Goal: Communication & Community: Answer question/provide support

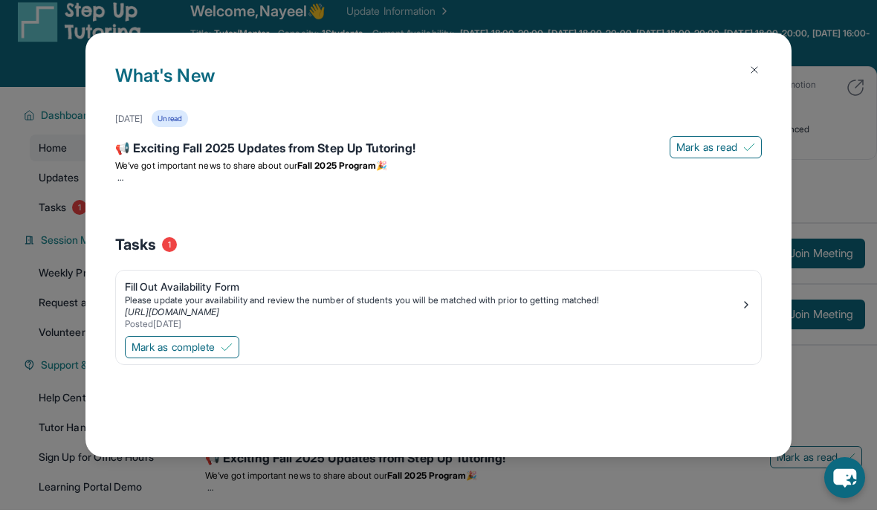
scroll to position [22, 0]
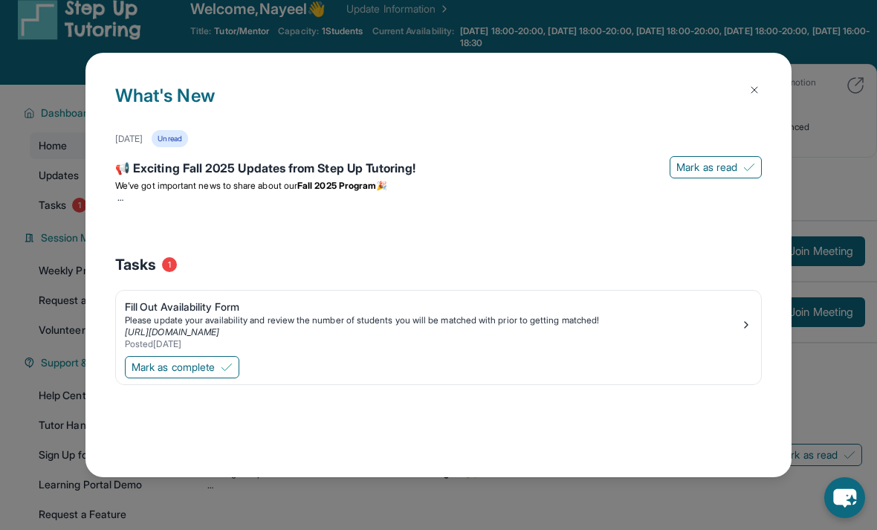
click at [747, 75] on button at bounding box center [755, 90] width 30 height 30
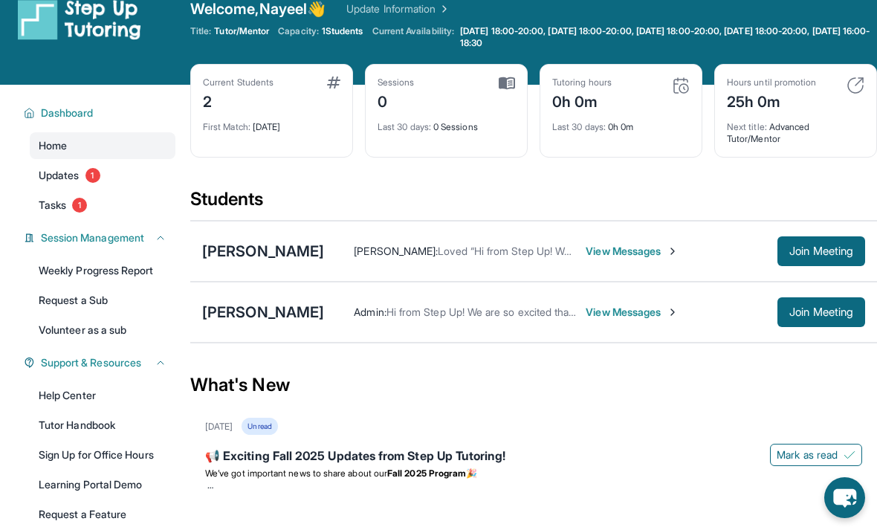
click at [82, 202] on span "1" at bounding box center [79, 205] width 15 height 15
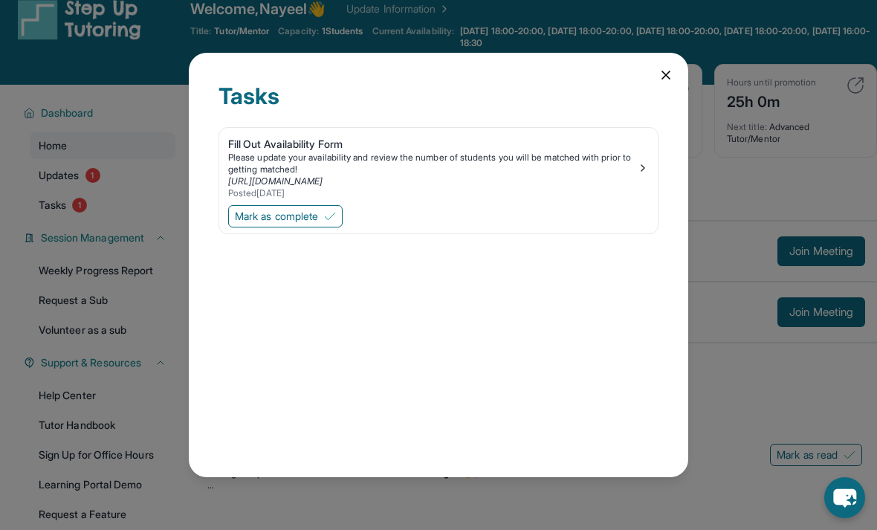
click at [673, 68] on icon at bounding box center [666, 75] width 15 height 15
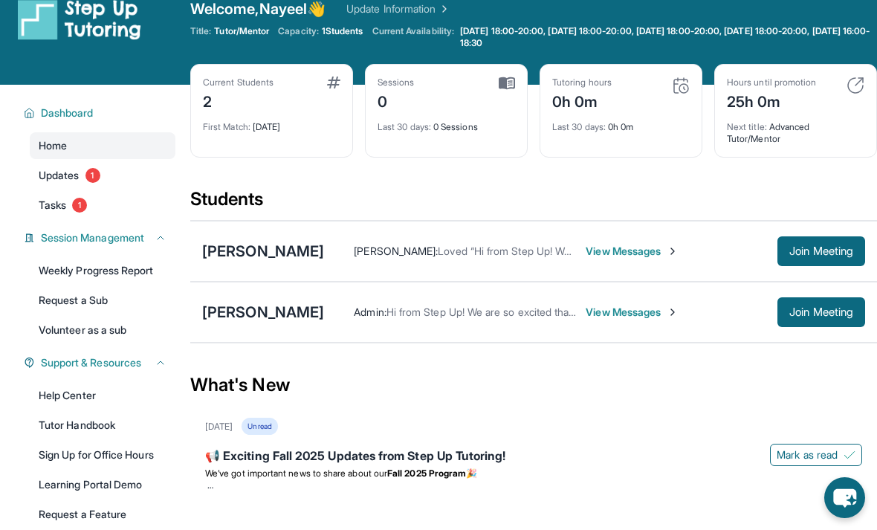
click at [51, 184] on link "Updates 1" at bounding box center [103, 175] width 146 height 27
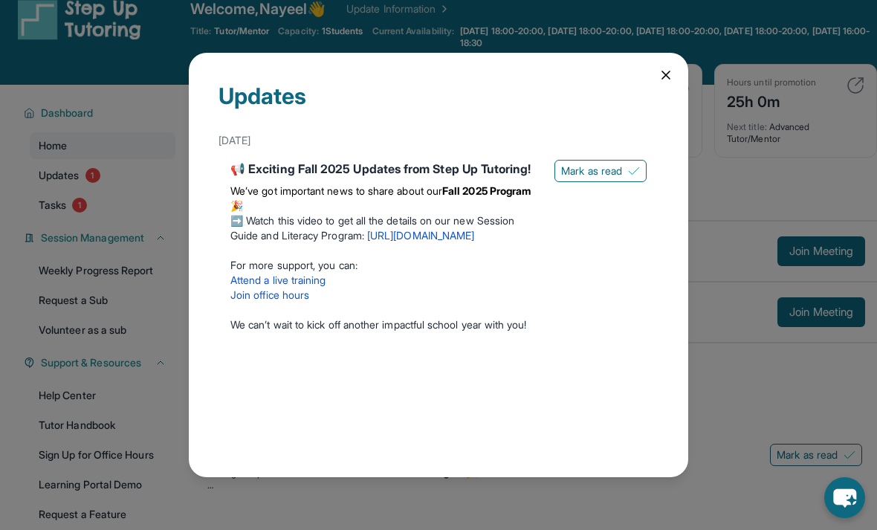
click at [682, 59] on div "Updates [DATE] 📢 Exciting Fall 2025 Updates from Step Up Tutoring! We’ve got im…" at bounding box center [438, 265] width 499 height 424
click at [672, 68] on icon at bounding box center [666, 75] width 15 height 15
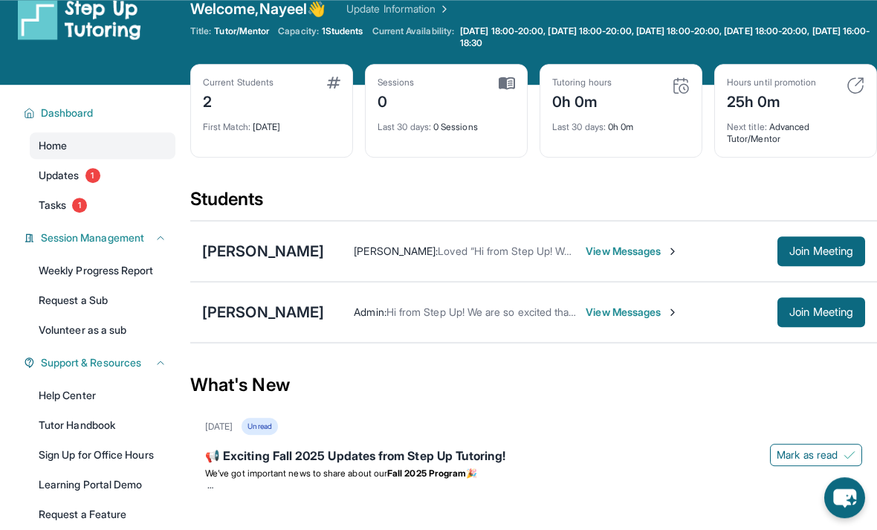
scroll to position [2, 0]
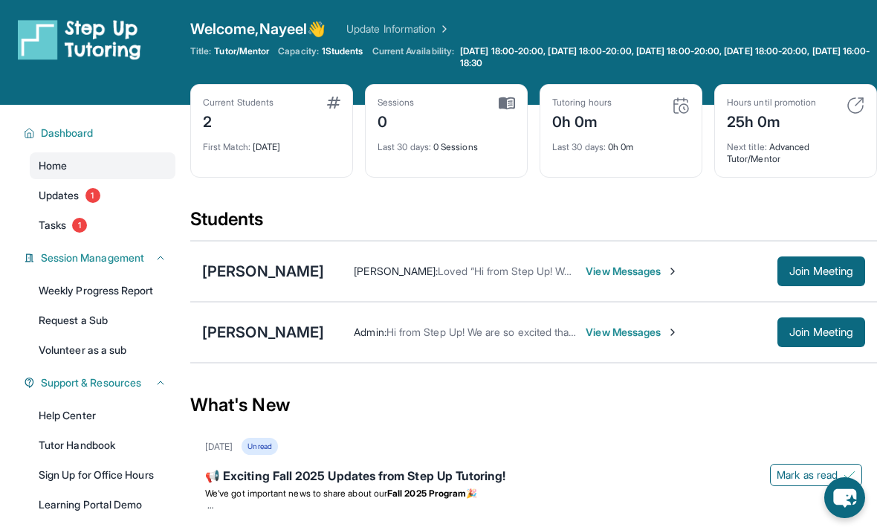
click at [656, 340] on span "View Messages" at bounding box center [632, 332] width 93 height 15
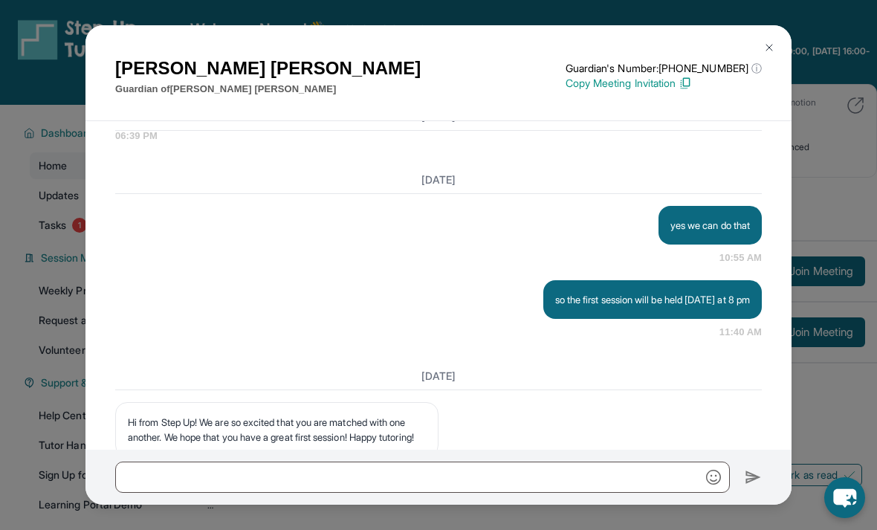
scroll to position [1376, 0]
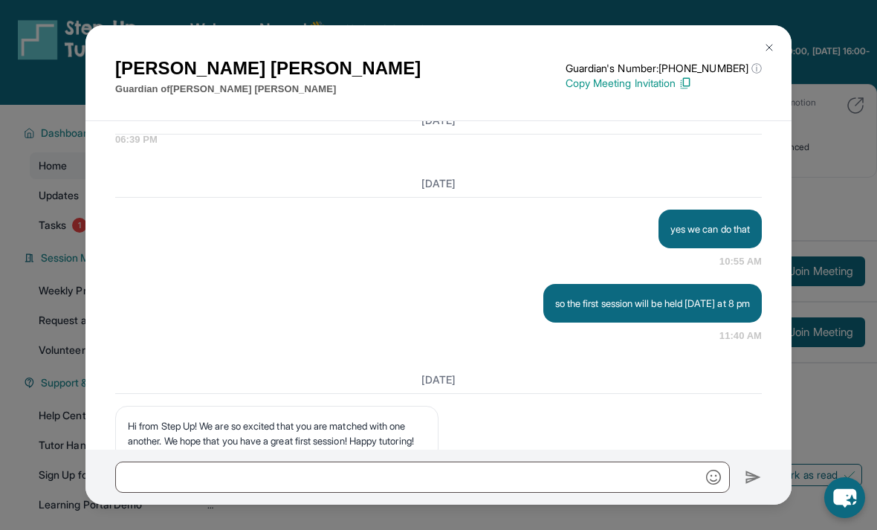
click at [779, 48] on button at bounding box center [769, 48] width 30 height 30
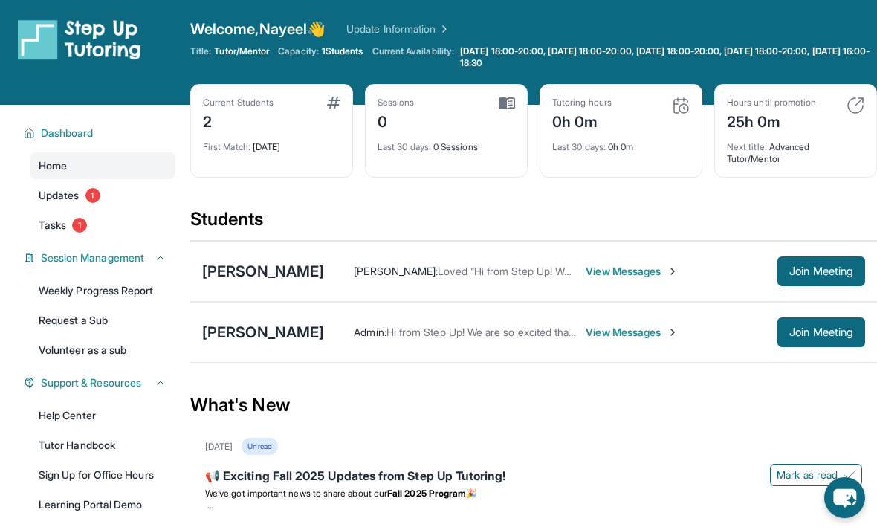
click at [586, 279] on span "View Messages" at bounding box center [632, 271] width 93 height 15
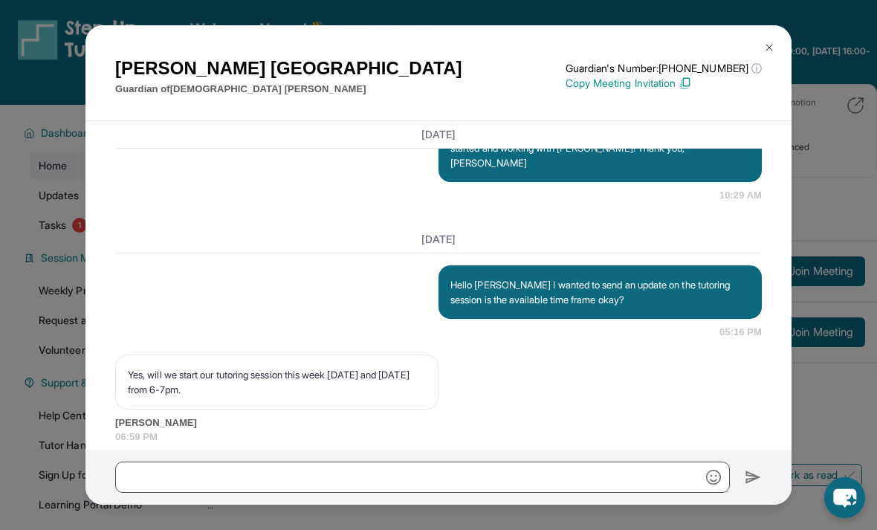
scroll to position [1167, 0]
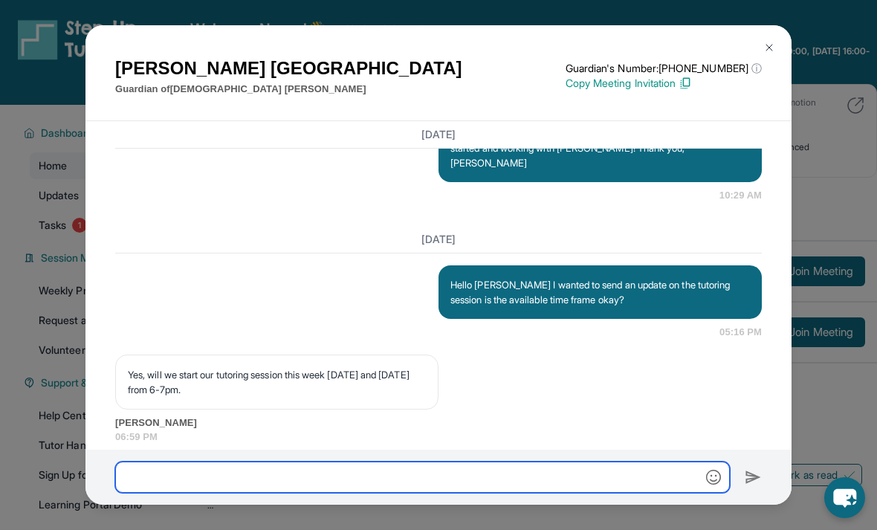
click at [488, 493] on input "text" at bounding box center [422, 477] width 615 height 31
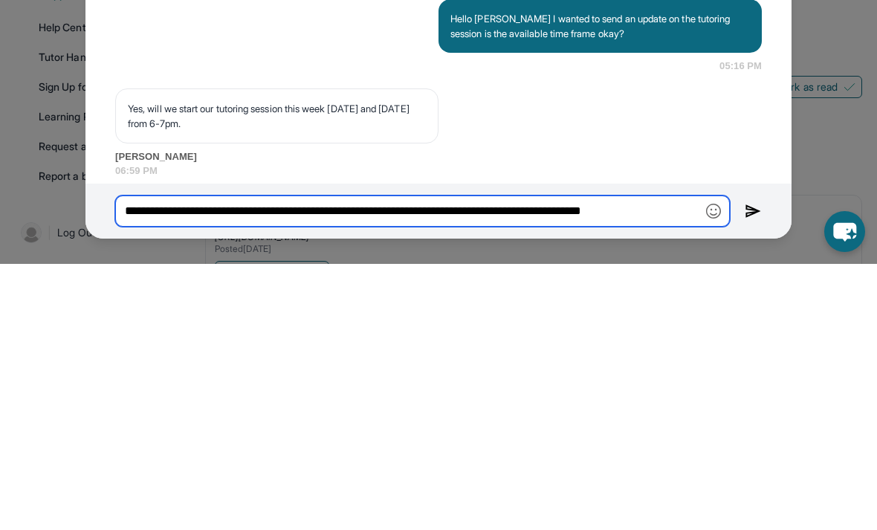
click at [172, 462] on input "**********" at bounding box center [422, 477] width 615 height 31
click at [659, 462] on input "**********" at bounding box center [422, 477] width 615 height 31
type input "**********"
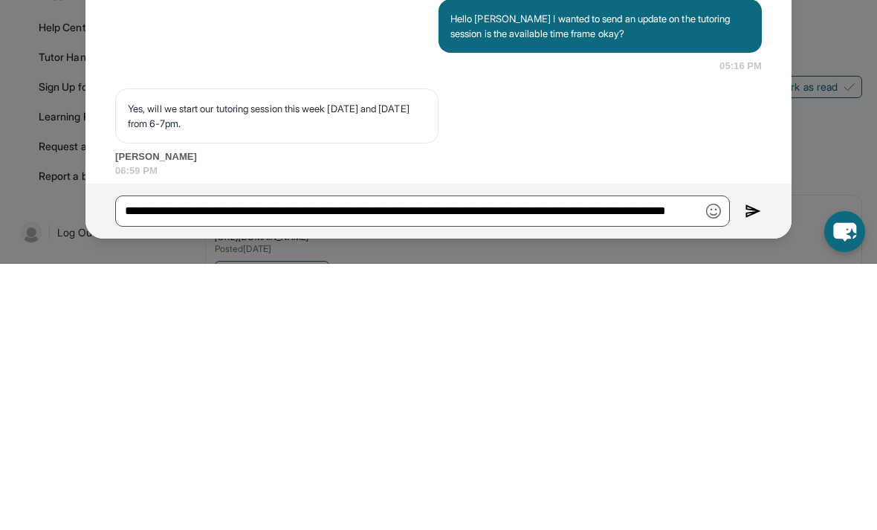
click at [760, 468] on img at bounding box center [753, 477] width 17 height 18
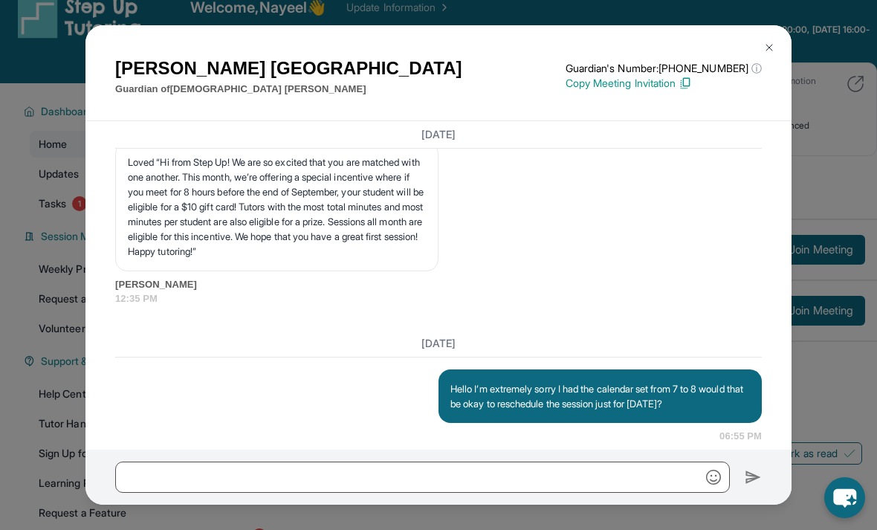
scroll to position [1890, 0]
click at [770, 33] on button at bounding box center [769, 48] width 30 height 30
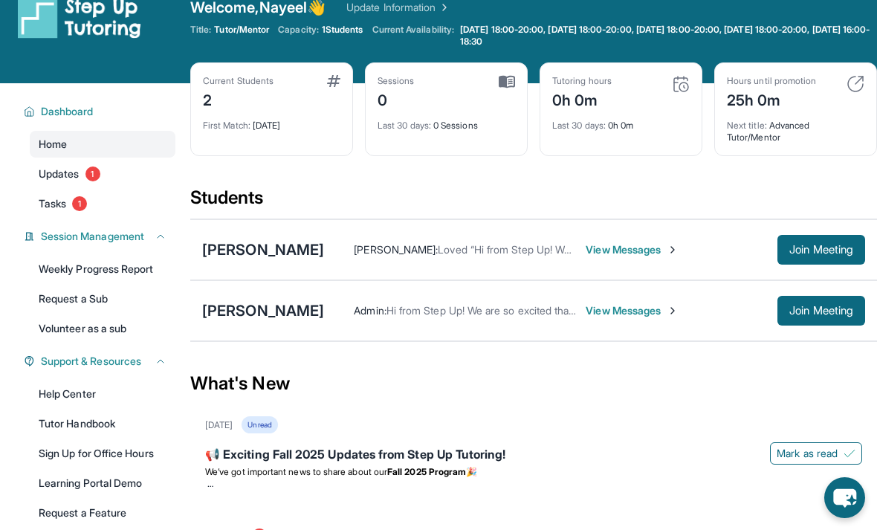
click at [48, 200] on span "Tasks" at bounding box center [53, 203] width 28 height 15
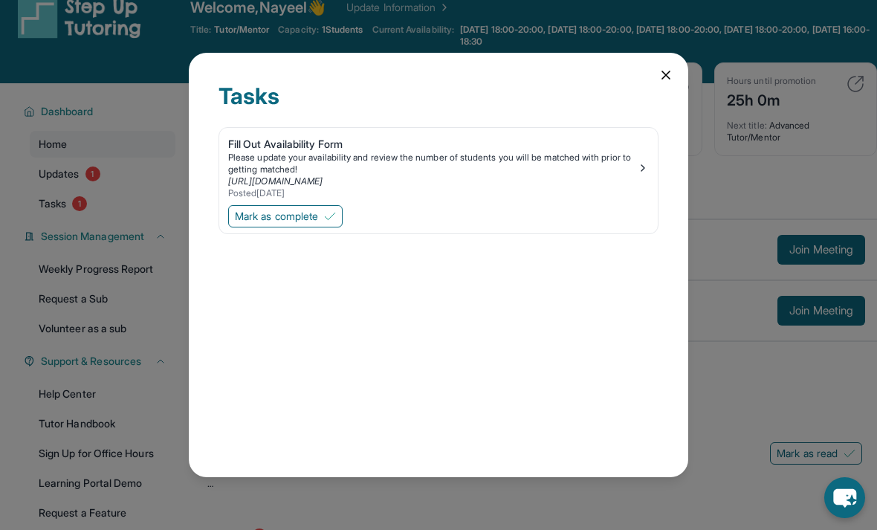
click at [64, 190] on div "Tasks Fill Out Availability Form Please update your availability and review the…" at bounding box center [438, 265] width 877 height 530
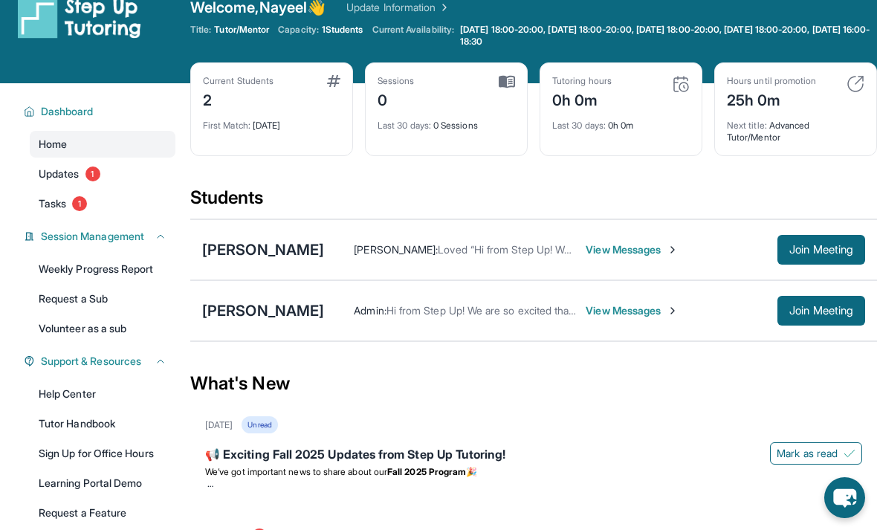
click at [63, 189] on div "Home Updates 1 Tasks 1" at bounding box center [103, 174] width 146 height 86
click at [74, 180] on span "Updates" at bounding box center [59, 173] width 41 height 15
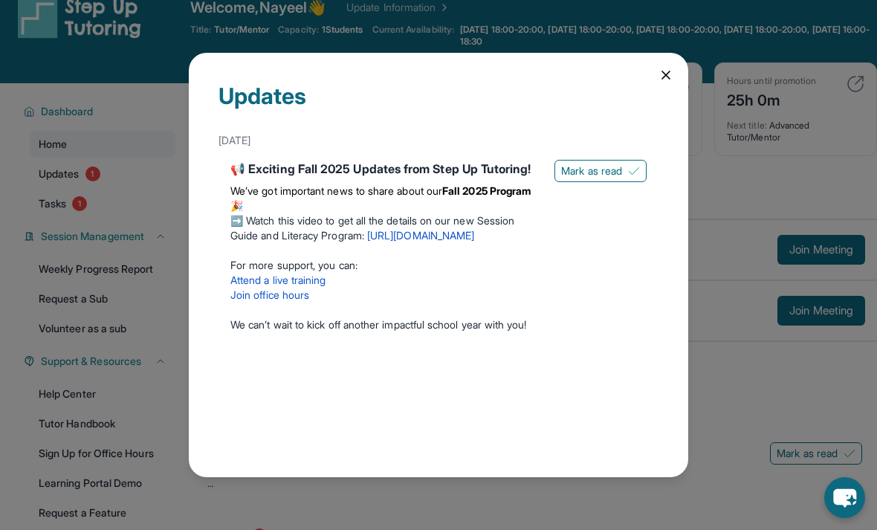
click at [668, 72] on div "Updates September 5th 📢 Exciting Fall 2025 Updates from Step Up Tutoring! We’ve…" at bounding box center [438, 265] width 499 height 424
click at [672, 68] on icon at bounding box center [666, 75] width 15 height 15
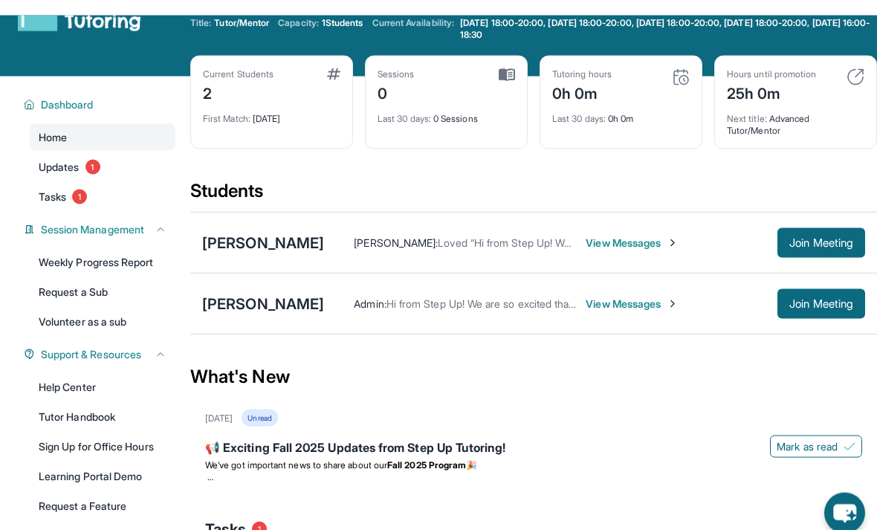
scroll to position [0, 0]
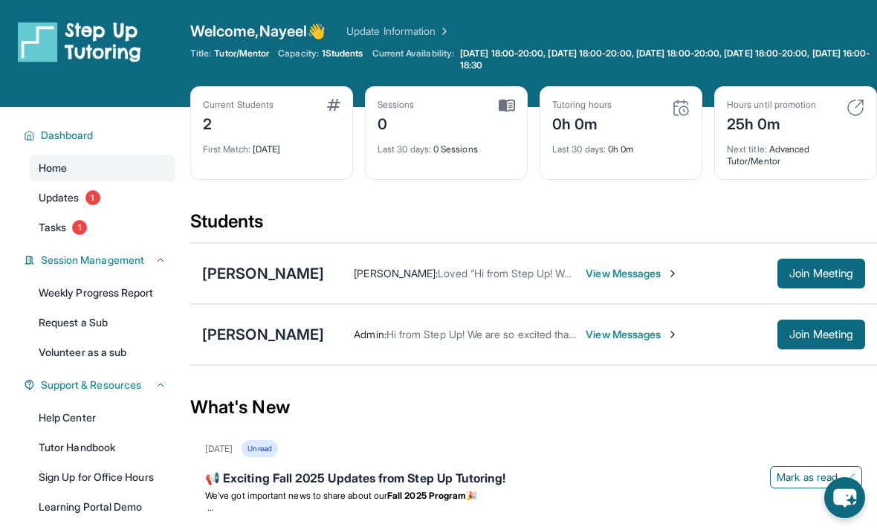
click at [90, 215] on link "Tasks 1" at bounding box center [103, 227] width 146 height 27
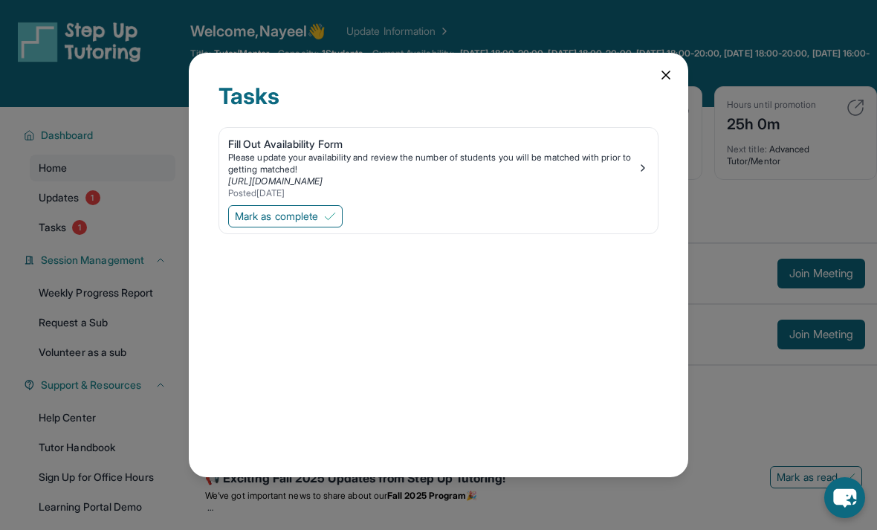
click at [58, 196] on div "Tasks Fill Out Availability Form Please update your availability and review the…" at bounding box center [438, 265] width 877 height 530
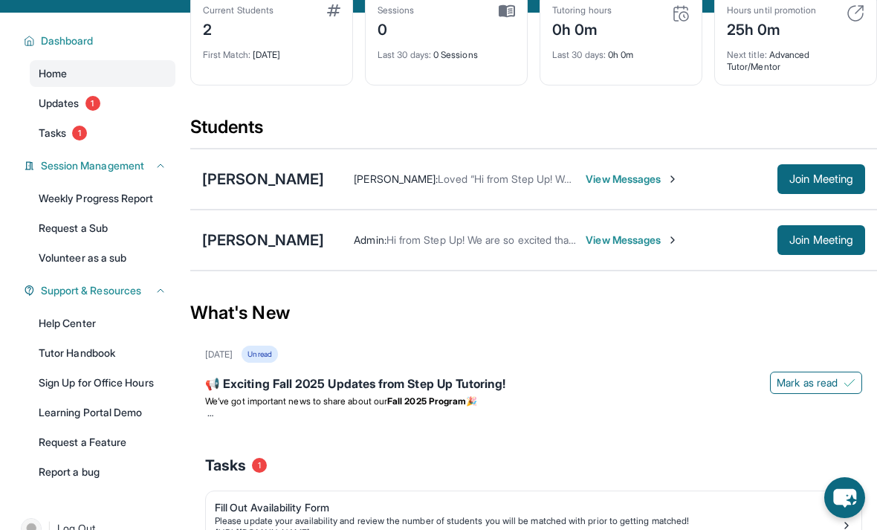
scroll to position [94, 0]
click at [586, 187] on span "View Messages" at bounding box center [632, 179] width 93 height 15
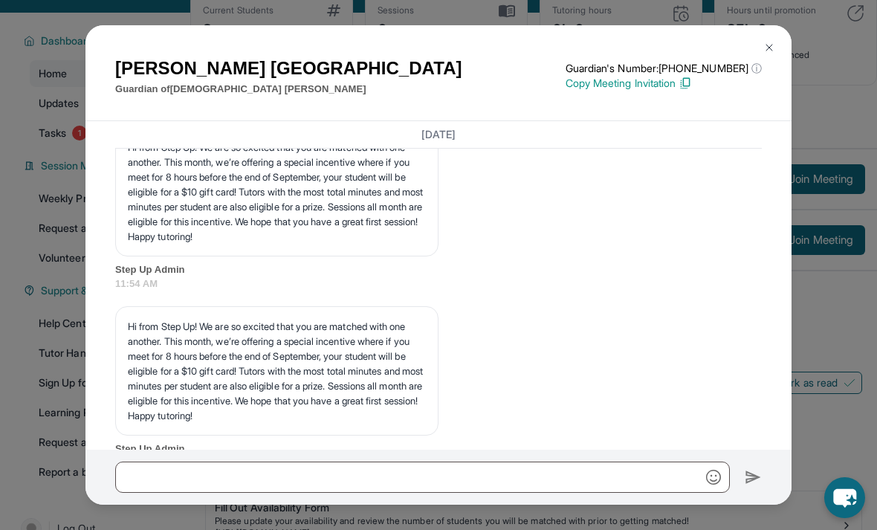
scroll to position [1890, 0]
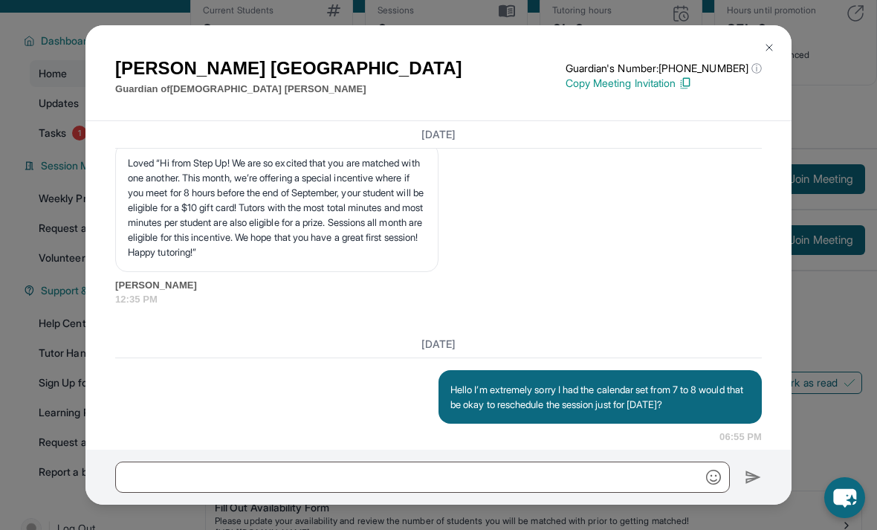
click at [816, 131] on div "Marisol Valencia Guardian of Ezekiel Valencia Hernandez Guardian's Number: +187…" at bounding box center [438, 265] width 877 height 530
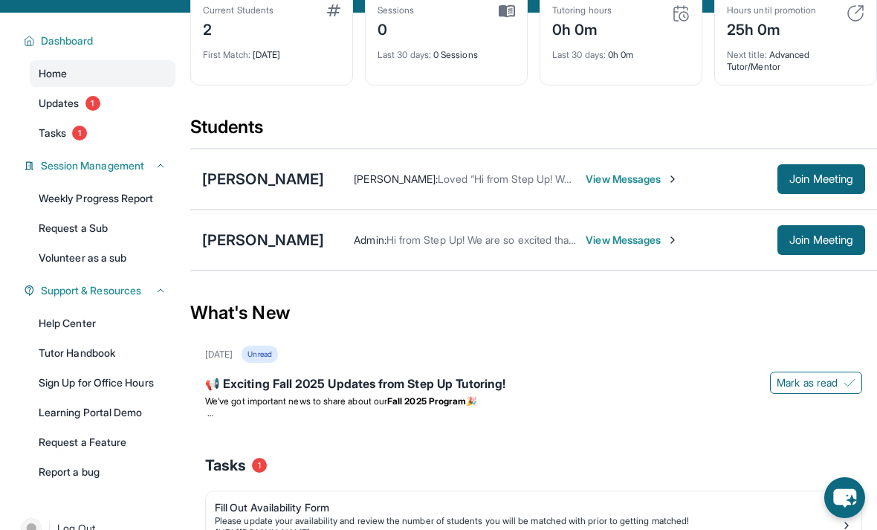
click at [813, 184] on span "Join Meeting" at bounding box center [821, 179] width 64 height 9
click at [815, 194] on button "Join Meeting" at bounding box center [821, 179] width 88 height 30
click at [807, 184] on span "Join Meeting" at bounding box center [821, 179] width 64 height 9
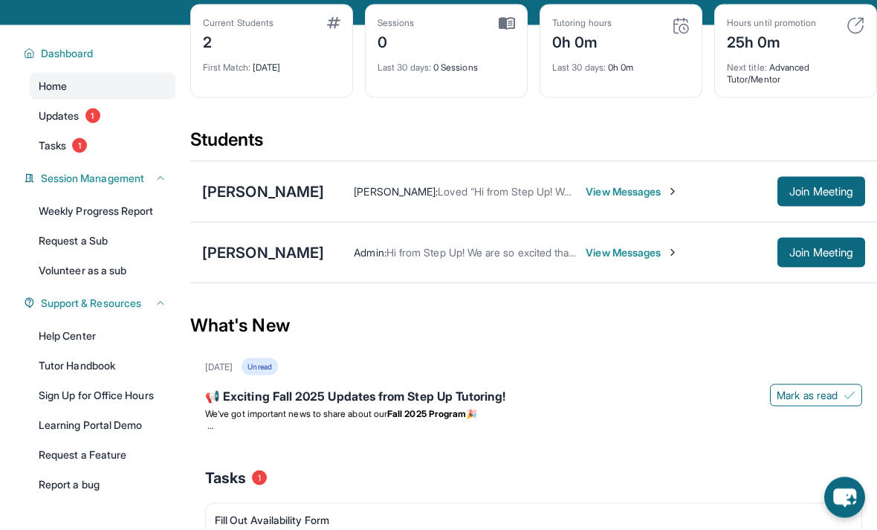
scroll to position [0, 0]
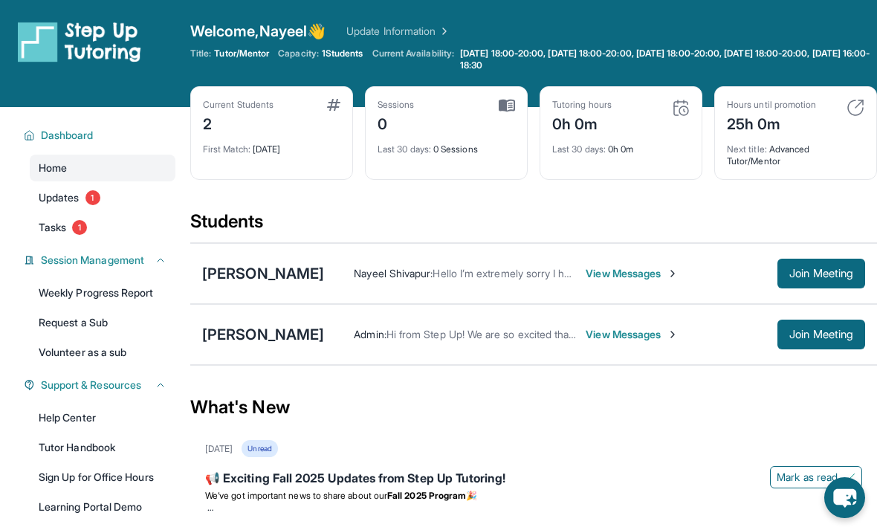
click at [815, 278] on span "Join Meeting" at bounding box center [821, 273] width 64 height 9
click at [792, 288] on button "Join Meeting" at bounding box center [821, 274] width 88 height 30
click at [586, 281] on span "View Messages" at bounding box center [632, 273] width 93 height 15
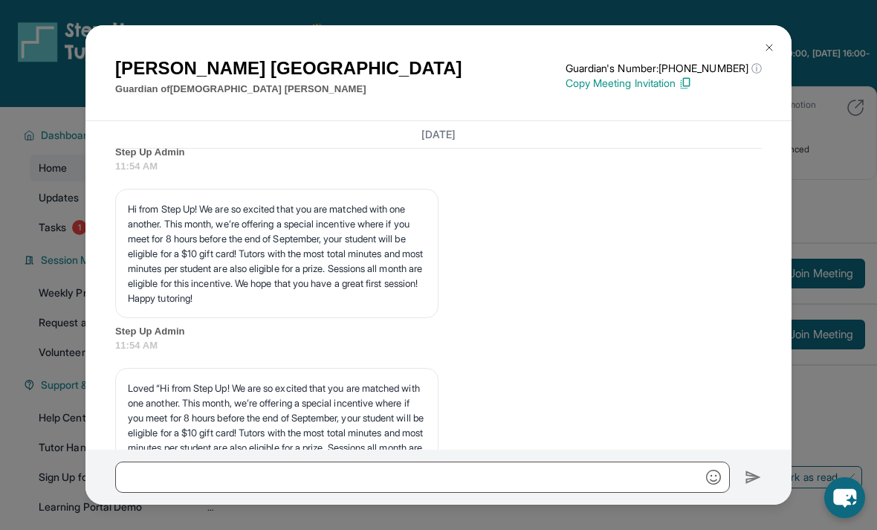
scroll to position [1890, 0]
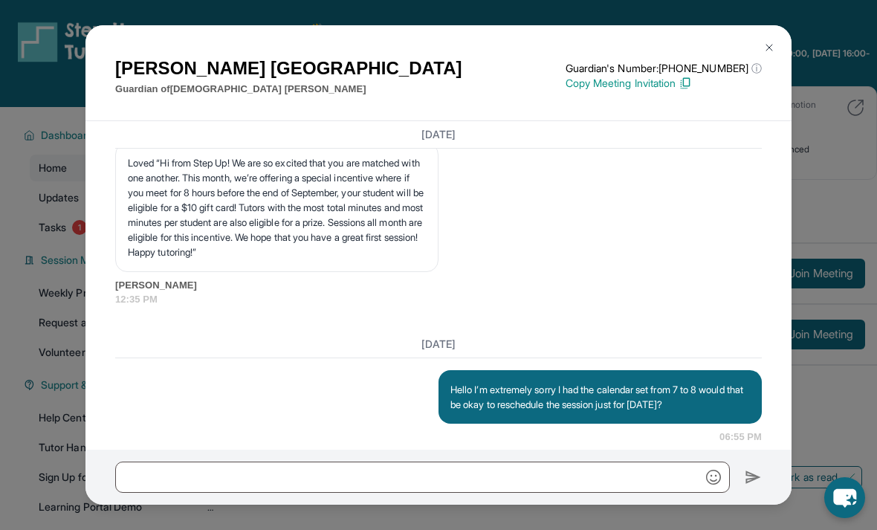
click at [808, 228] on div "[PERSON_NAME] Guardian of [PERSON_NAME] Guardian's Number: [PHONE_NUMBER] ⓘ Thi…" at bounding box center [438, 265] width 877 height 530
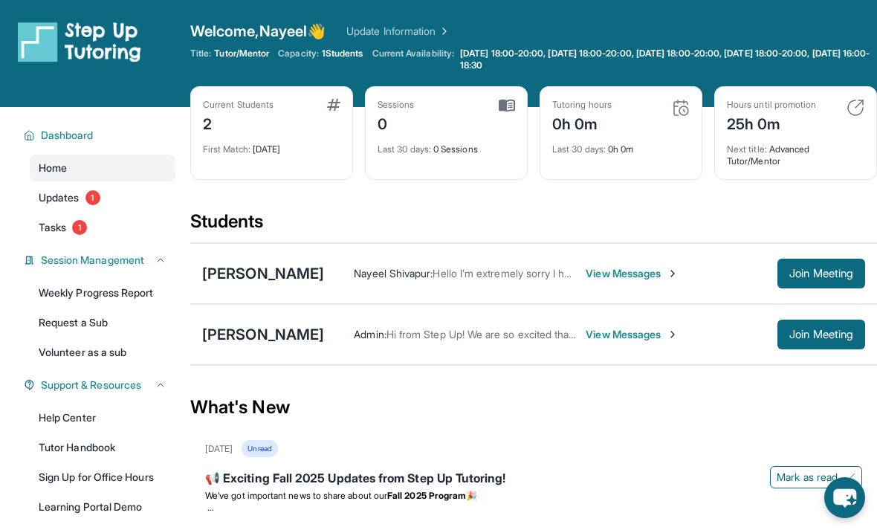
click at [634, 342] on span "View Messages" at bounding box center [632, 334] width 93 height 15
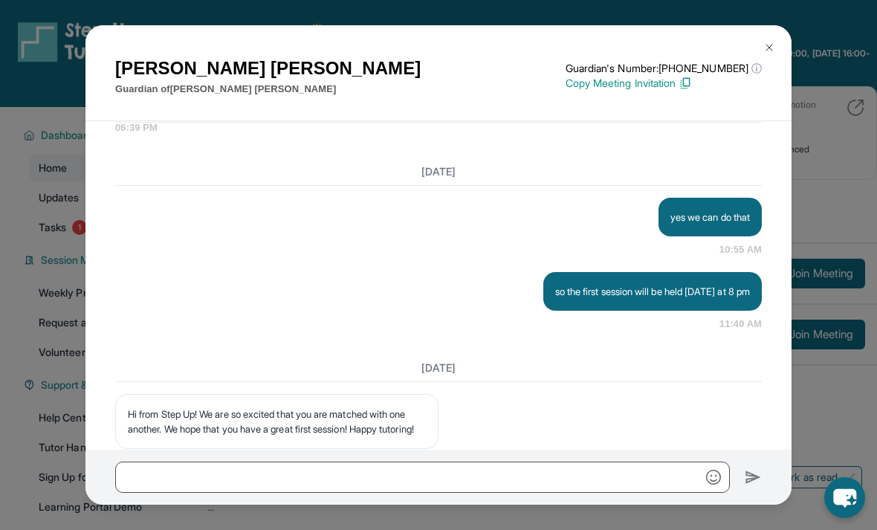
scroll to position [5, 0]
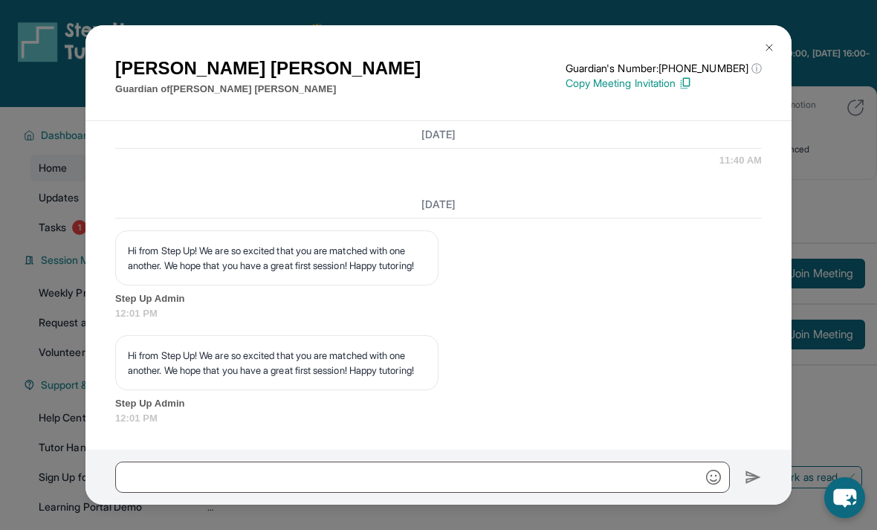
click at [803, 292] on div "Zaruhi Grigoryan Guardian of Vardan Davtyan Guardian's Number: +16892103880 ⓘ T…" at bounding box center [438, 265] width 877 height 530
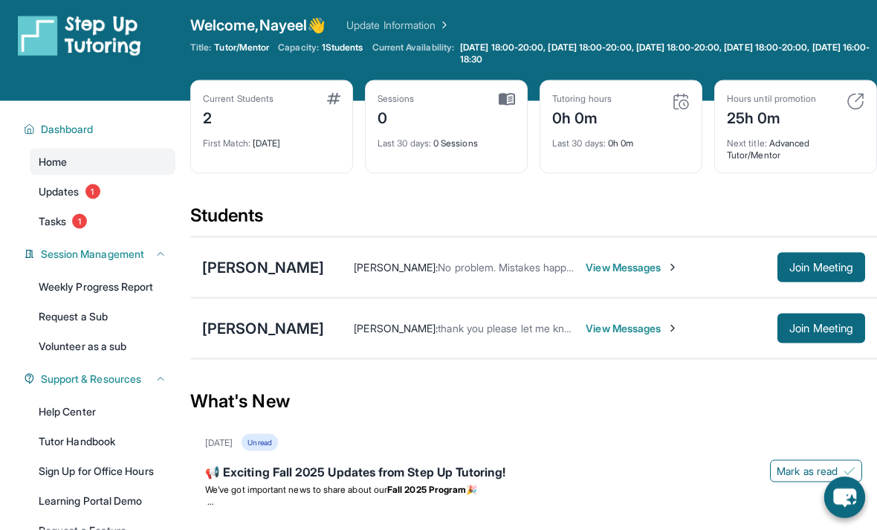
scroll to position [7, 0]
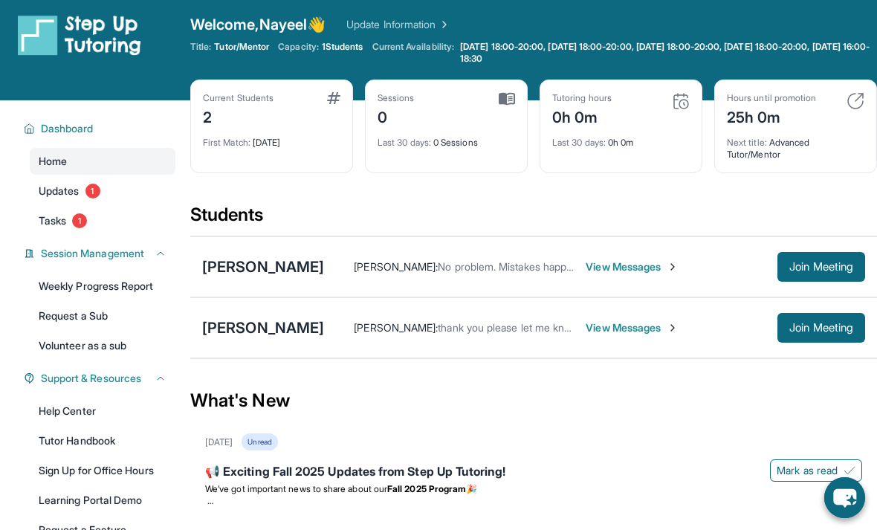
click at [58, 54] on img at bounding box center [79, 35] width 123 height 42
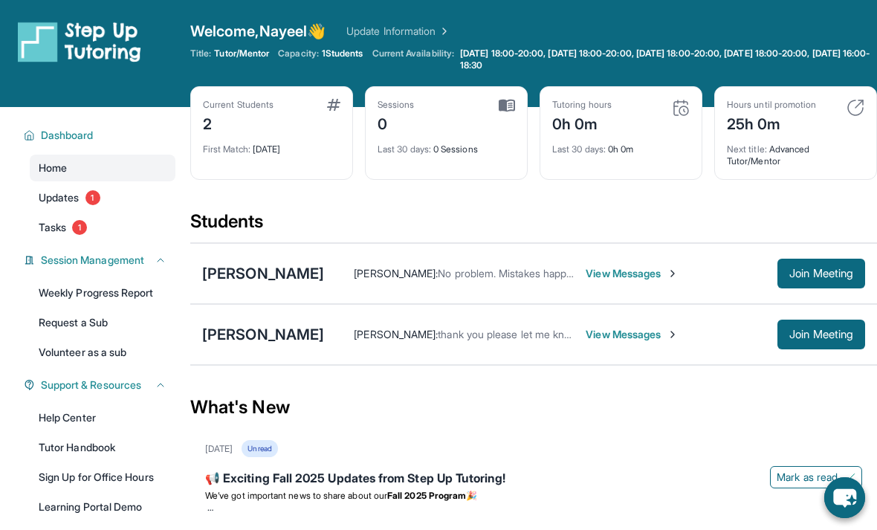
click at [244, 39] on span "Welcome, Nayeel 👋" at bounding box center [257, 31] width 135 height 21
click at [365, 29] on link "Update Information" at bounding box center [398, 31] width 104 height 15
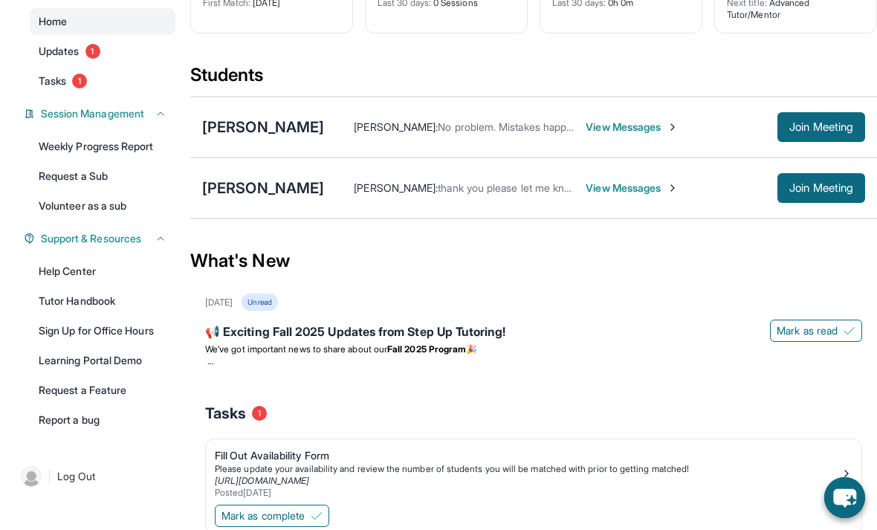
scroll to position [180, 0]
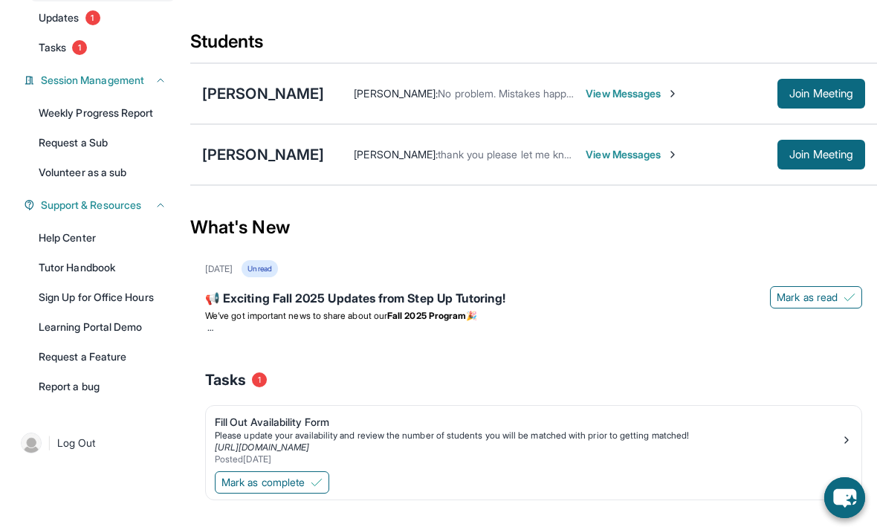
click at [650, 322] on p "We’ve got important news to share about our Fall 2025 Program 🎉" at bounding box center [533, 316] width 657 height 12
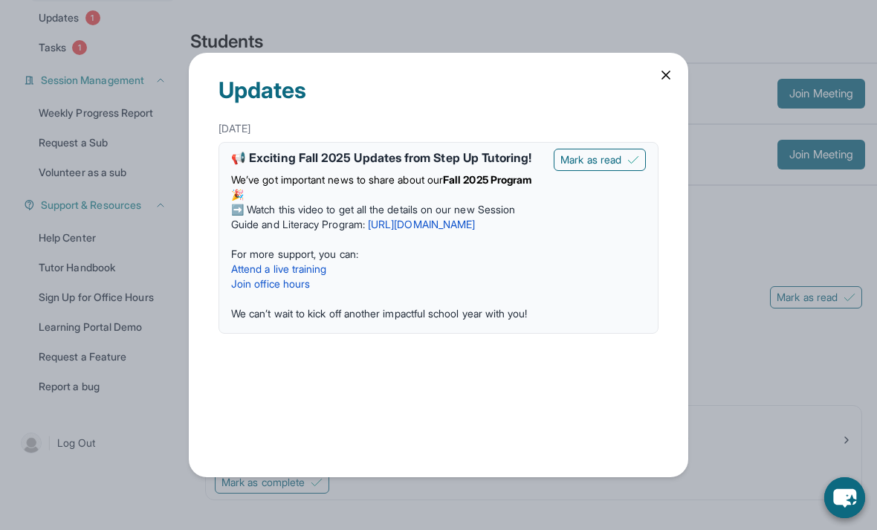
click at [663, 83] on icon at bounding box center [666, 75] width 15 height 15
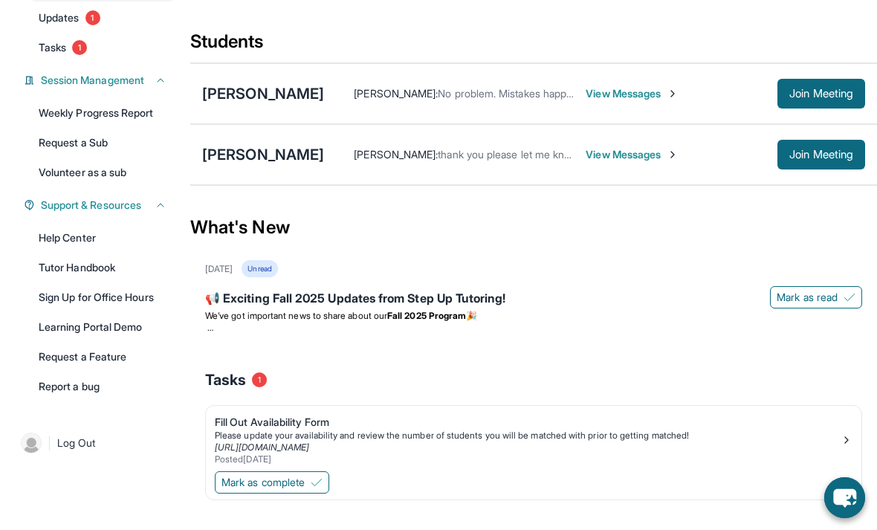
click at [646, 162] on span "View Messages" at bounding box center [632, 154] width 93 height 15
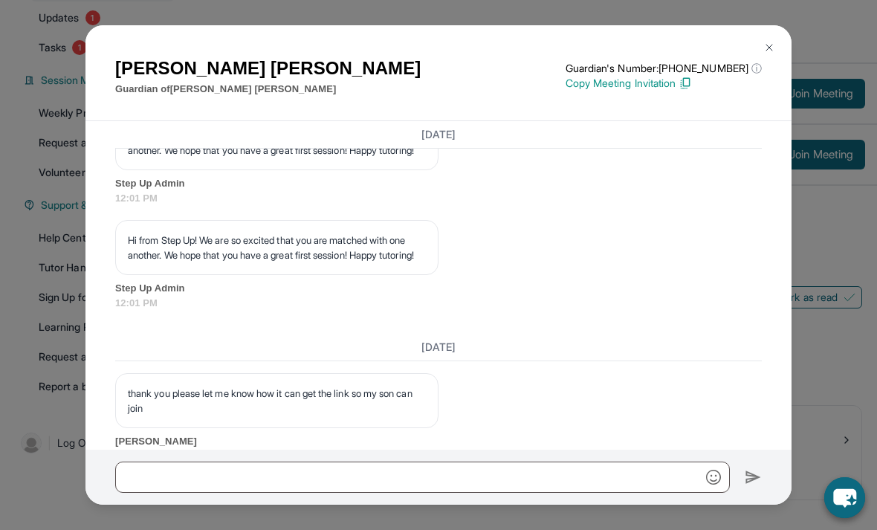
scroll to position [1730, 0]
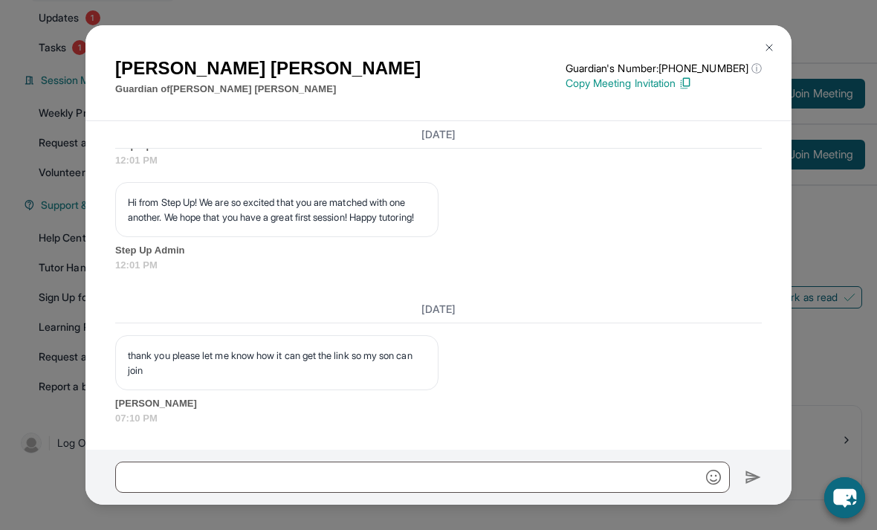
click at [773, 54] on img at bounding box center [769, 48] width 12 height 12
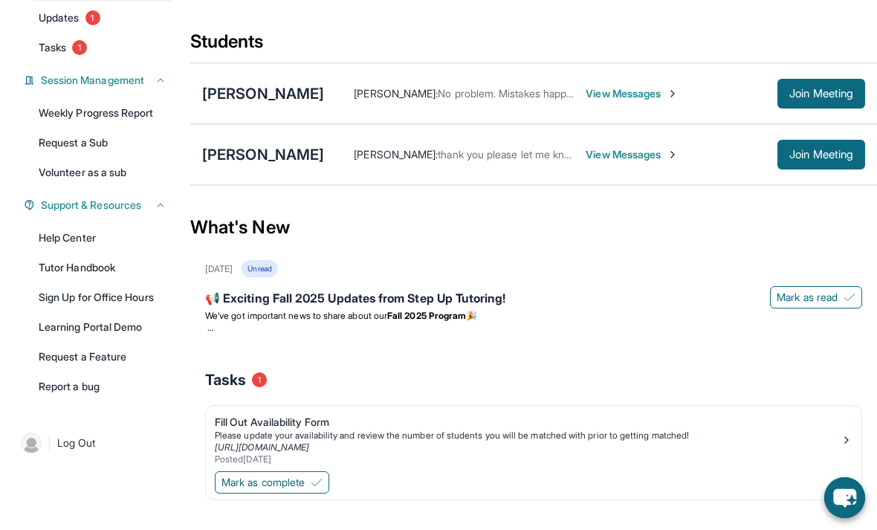
click at [775, 56] on div "Students" at bounding box center [533, 46] width 687 height 33
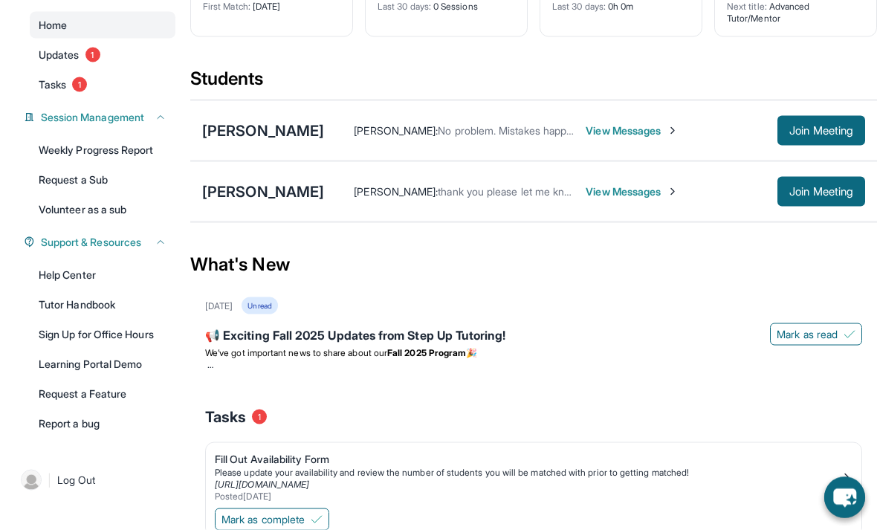
click at [47, 53] on span "Updates" at bounding box center [59, 55] width 41 height 15
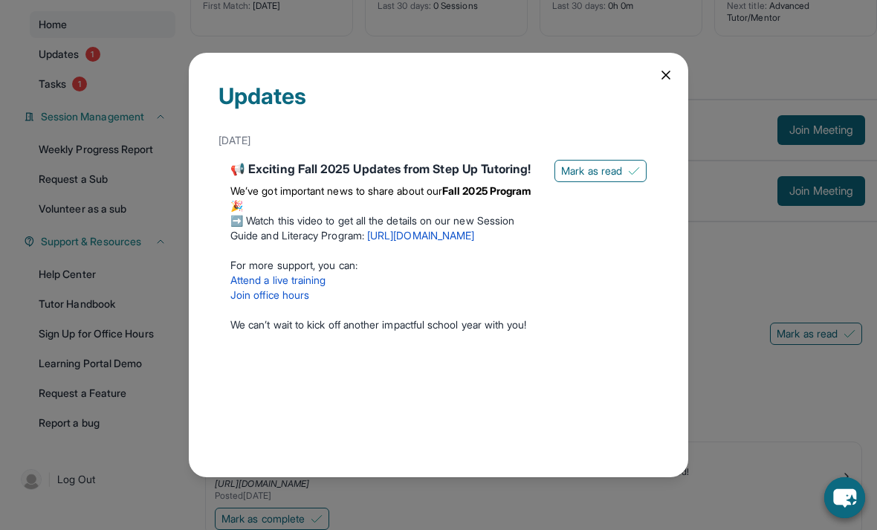
click at [681, 88] on div "Updates [DATE] 📢 Exciting Fall 2025 Updates from Step Up Tutoring! We’ve got im…" at bounding box center [438, 265] width 499 height 424
click at [663, 83] on icon at bounding box center [666, 75] width 15 height 15
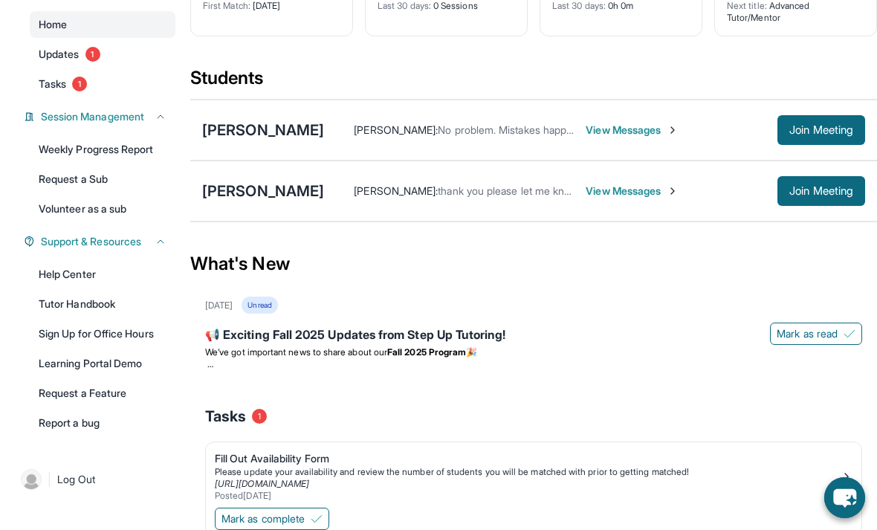
click at [60, 279] on link "Help Center" at bounding box center [103, 274] width 146 height 27
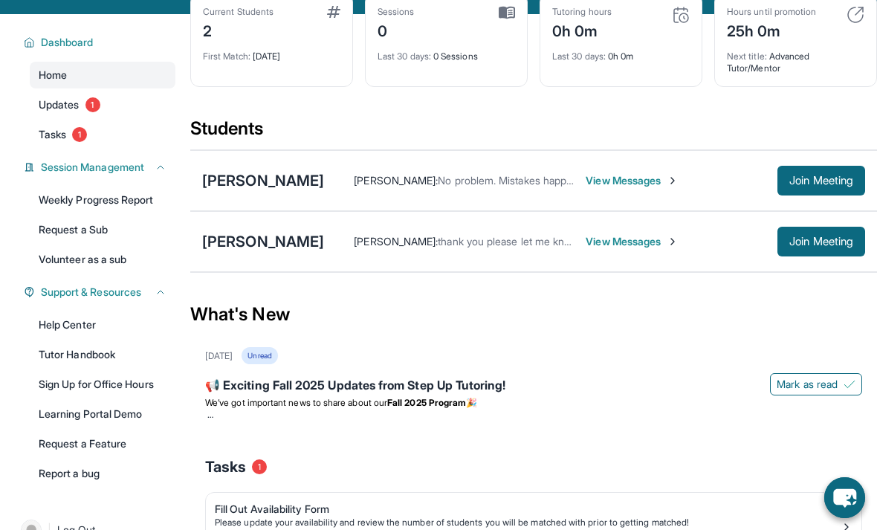
scroll to position [180, 0]
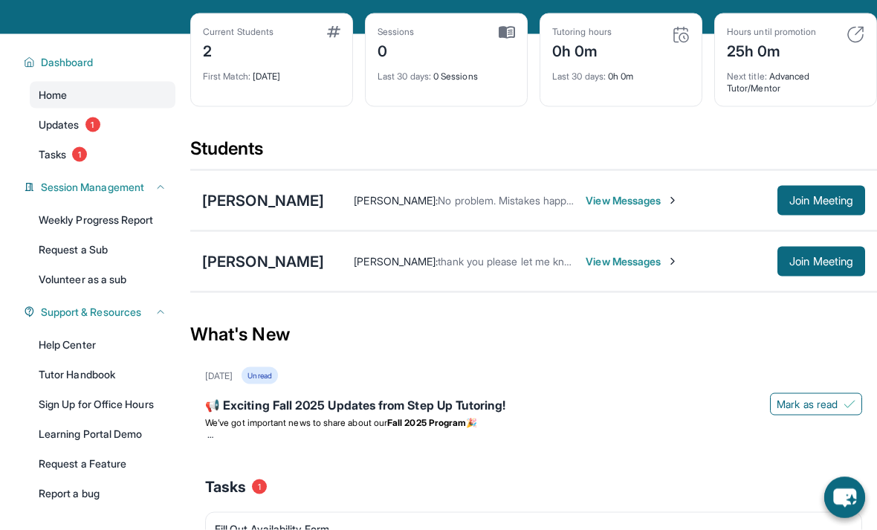
click at [39, 147] on span "Tasks" at bounding box center [53, 154] width 28 height 15
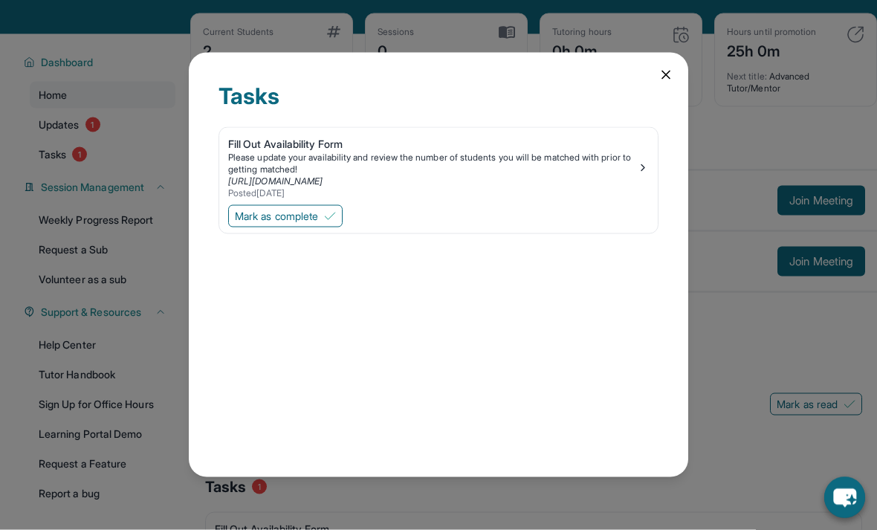
scroll to position [74, 0]
click at [33, 168] on div "Tasks Fill Out Availability Form Please update your availability and review the…" at bounding box center [438, 265] width 877 height 530
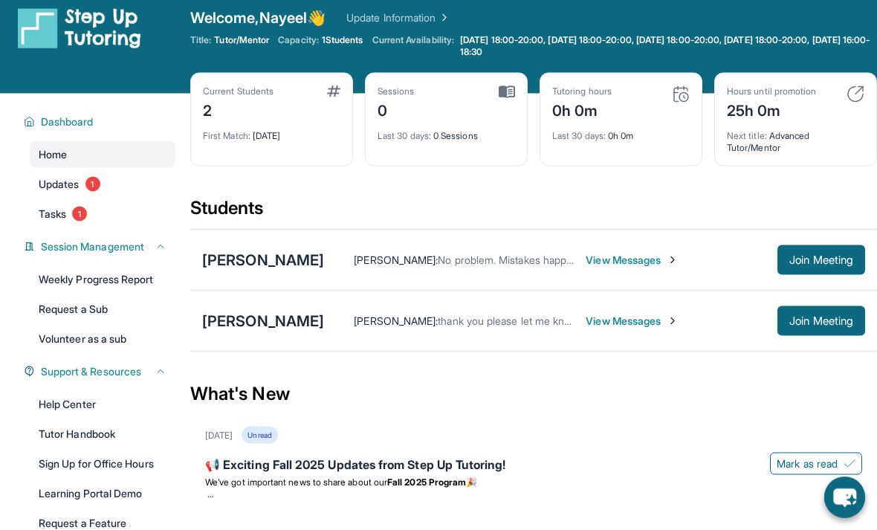
scroll to position [0, 0]
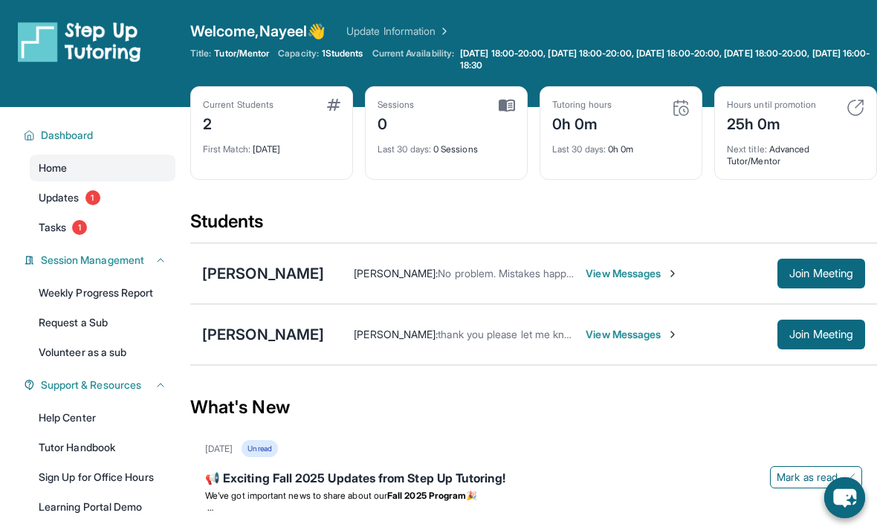
click at [89, 38] on img at bounding box center [79, 42] width 123 height 42
click at [89, 37] on img at bounding box center [79, 42] width 123 height 42
click at [254, 30] on span "Welcome, Nayeel 👋" at bounding box center [257, 31] width 135 height 21
click at [384, 30] on link "Update Information" at bounding box center [398, 31] width 104 height 15
click at [48, 195] on span "Updates" at bounding box center [59, 197] width 41 height 15
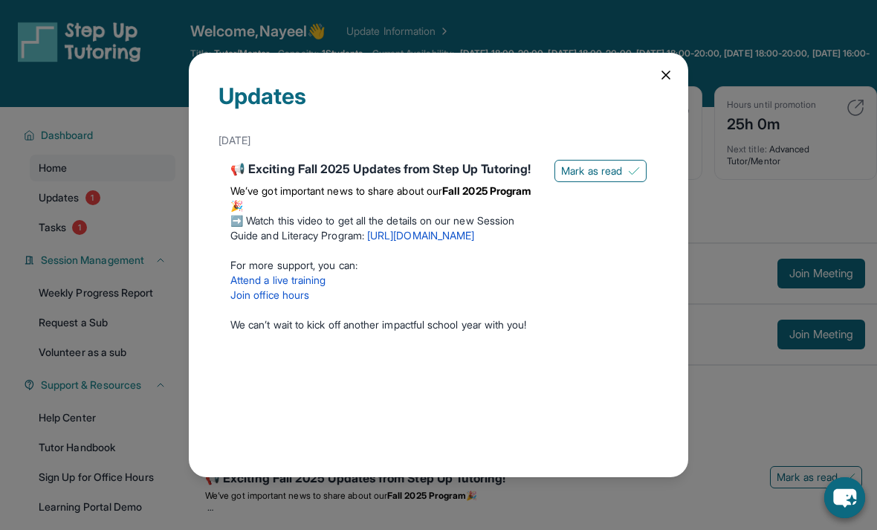
click at [35, 221] on div "Updates [DATE] 📢 Exciting Fall 2025 Updates from Step Up Tutoring! We’ve got im…" at bounding box center [438, 265] width 877 height 530
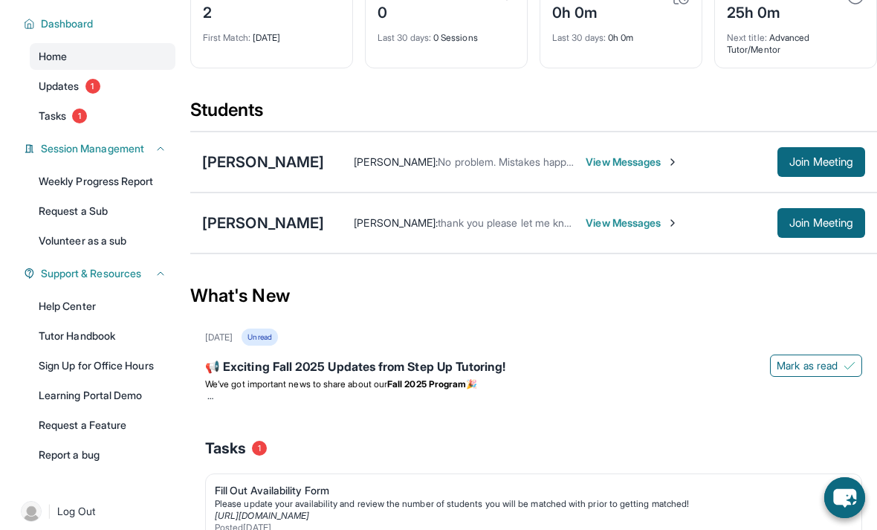
scroll to position [109, 0]
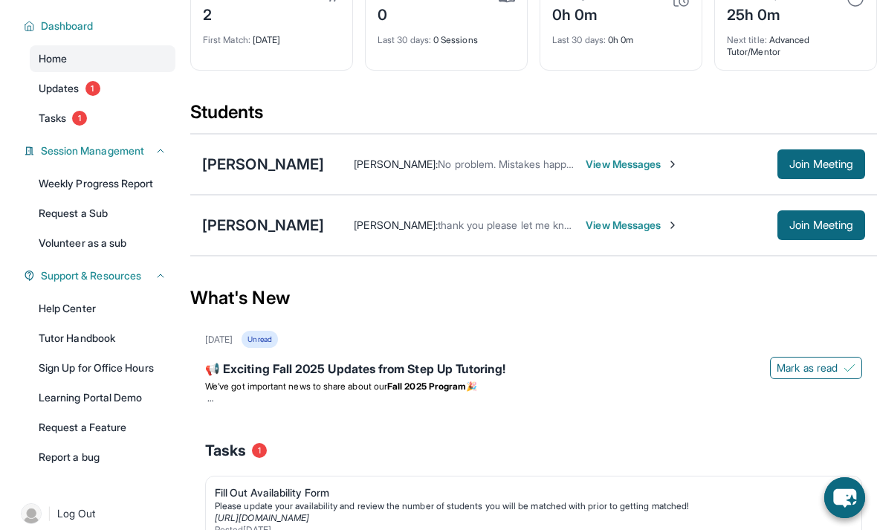
click at [638, 233] on span "View Messages" at bounding box center [632, 225] width 93 height 15
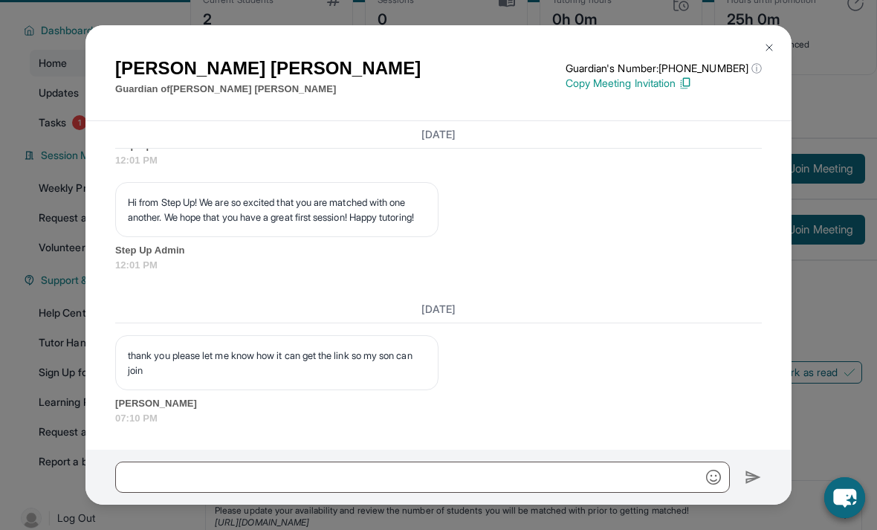
scroll to position [103, 0]
click at [773, 48] on img at bounding box center [769, 48] width 12 height 12
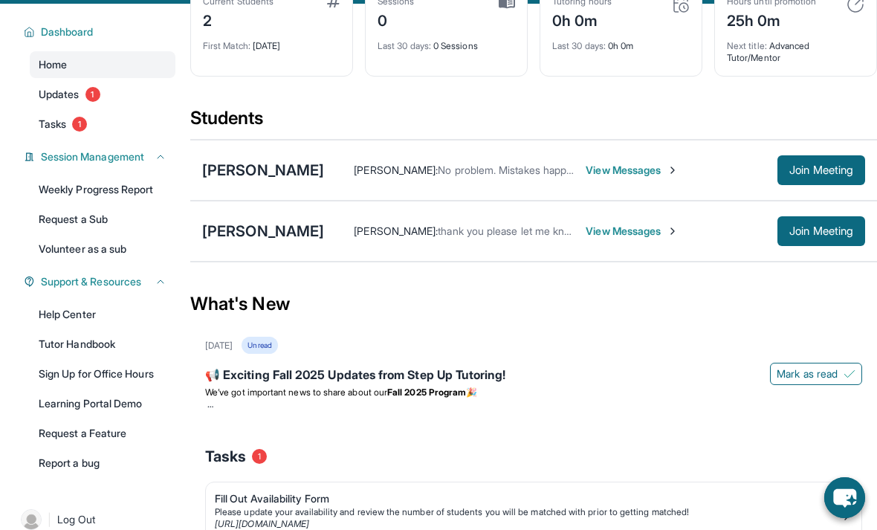
click at [647, 239] on span "View Messages" at bounding box center [632, 231] width 93 height 15
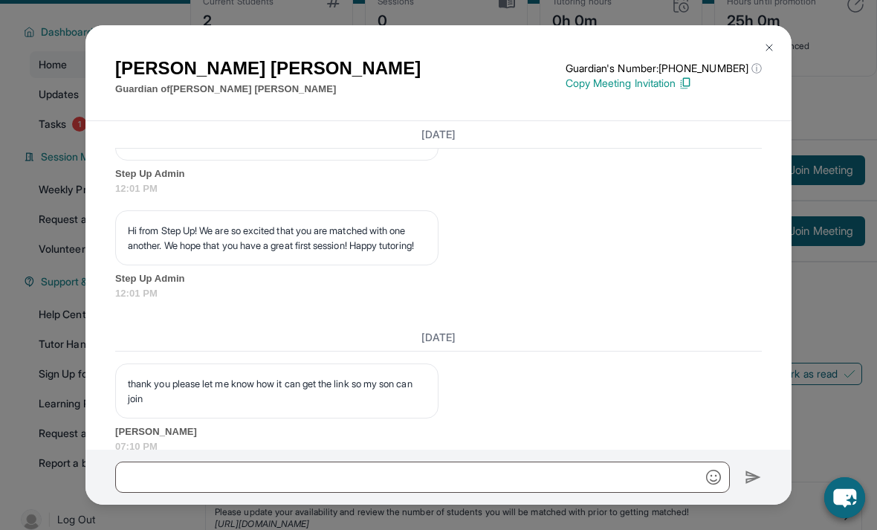
scroll to position [1730, 0]
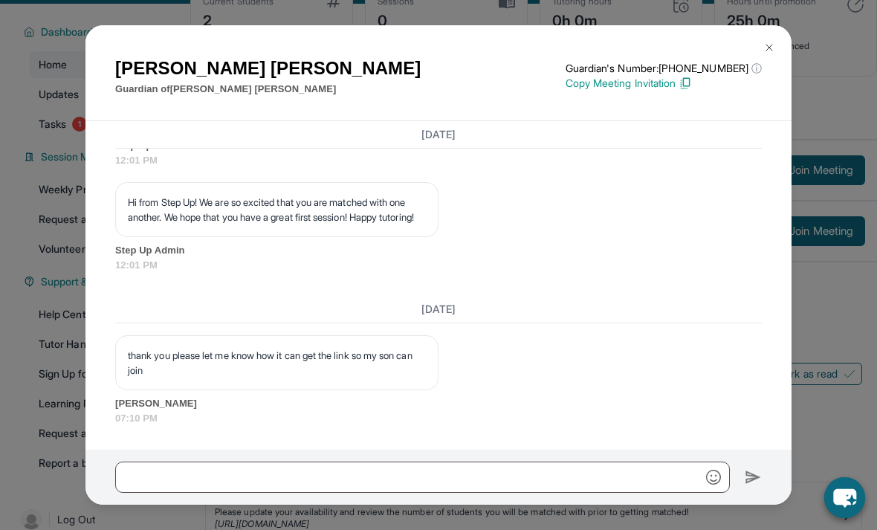
click at [692, 90] on img at bounding box center [685, 83] width 13 height 13
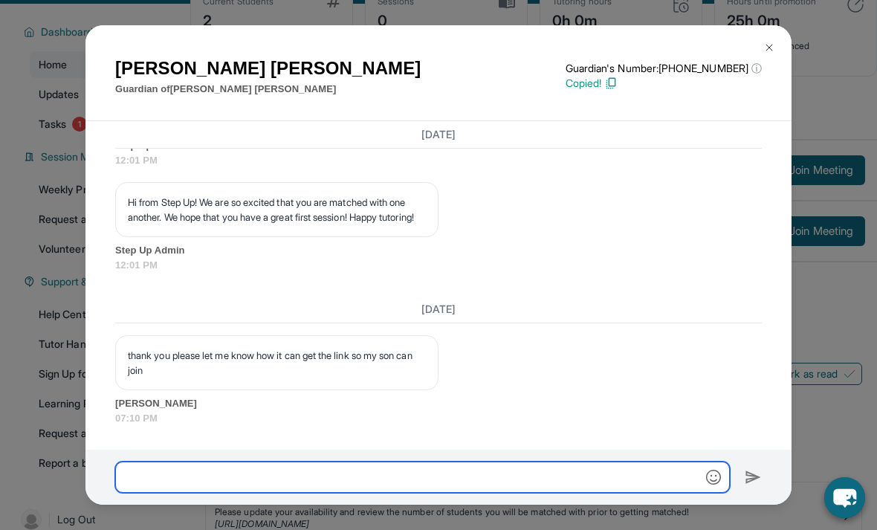
click at [574, 493] on input "text" at bounding box center [422, 477] width 615 height 31
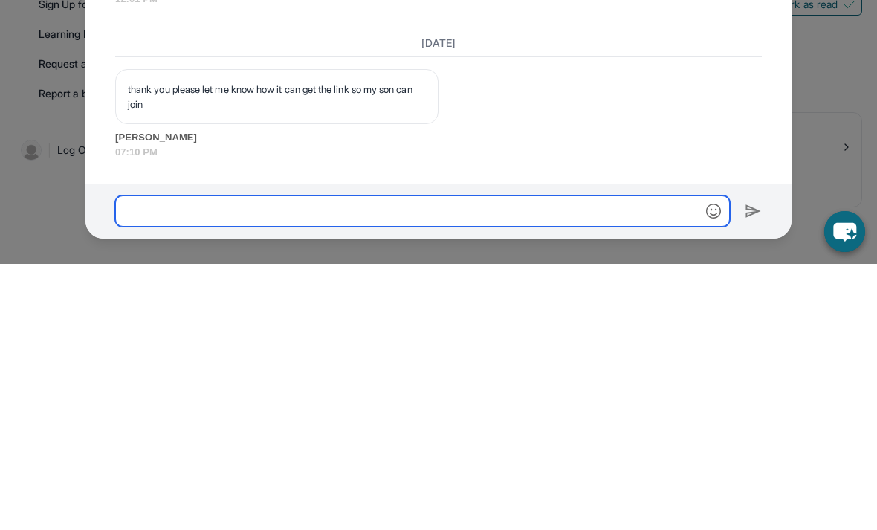
click at [161, 462] on input "text" at bounding box center [422, 477] width 615 height 31
paste input "**********"
type input "**********"
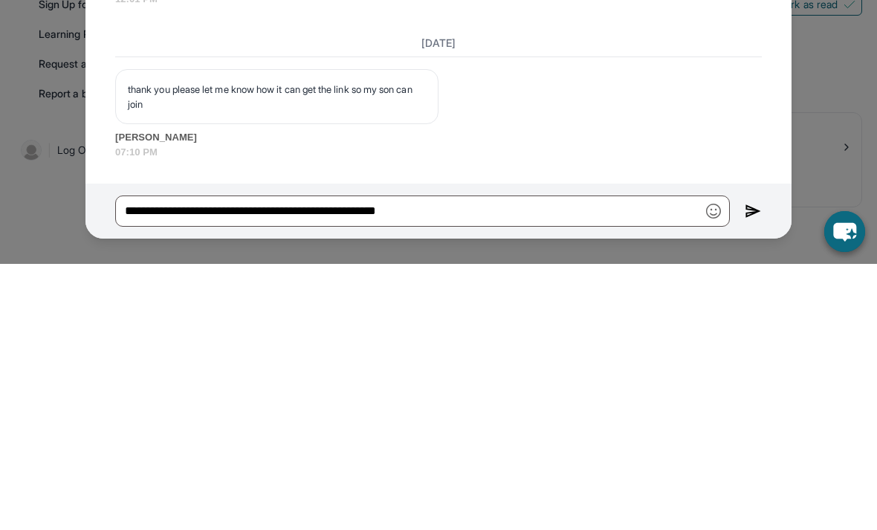
click at [756, 468] on img at bounding box center [753, 477] width 17 height 18
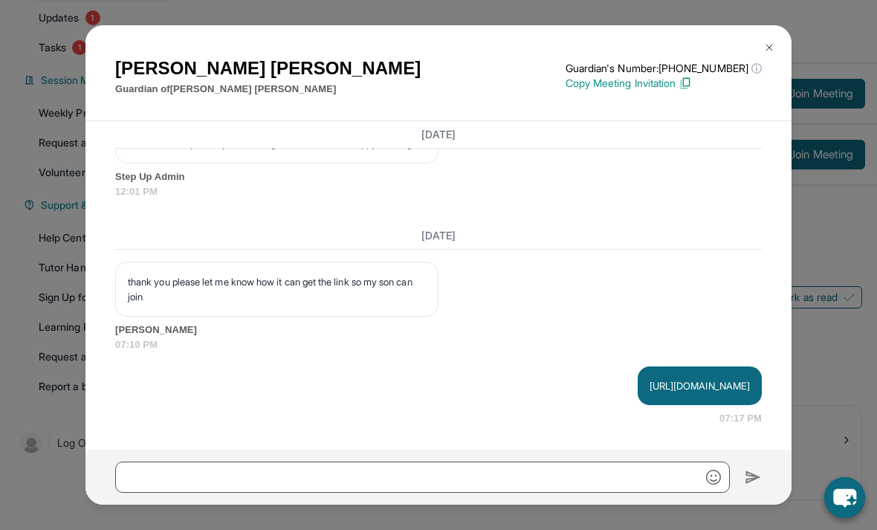
scroll to position [1804, 0]
click at [806, 204] on div "Zaruhi Grigoryan Guardian of Vardan Davtyan Guardian's Number: +16892103880 ⓘ T…" at bounding box center [438, 265] width 877 height 530
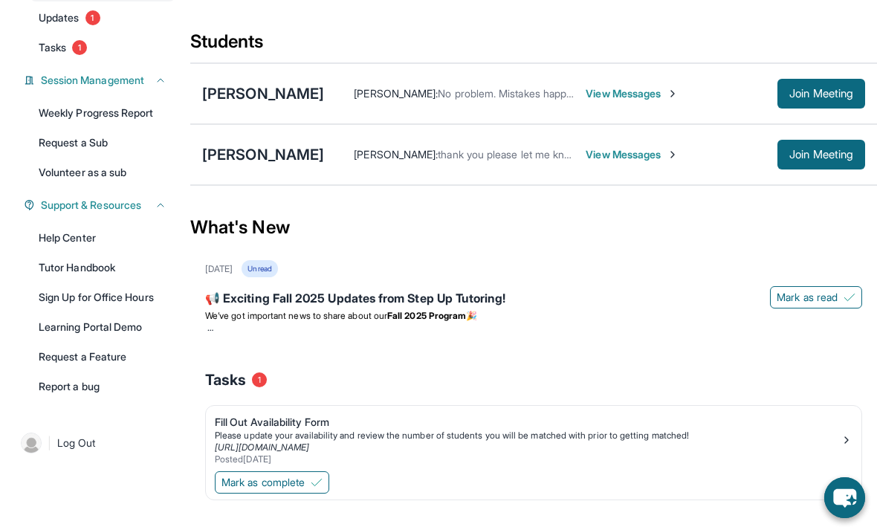
click at [645, 162] on span "View Messages" at bounding box center [632, 154] width 93 height 15
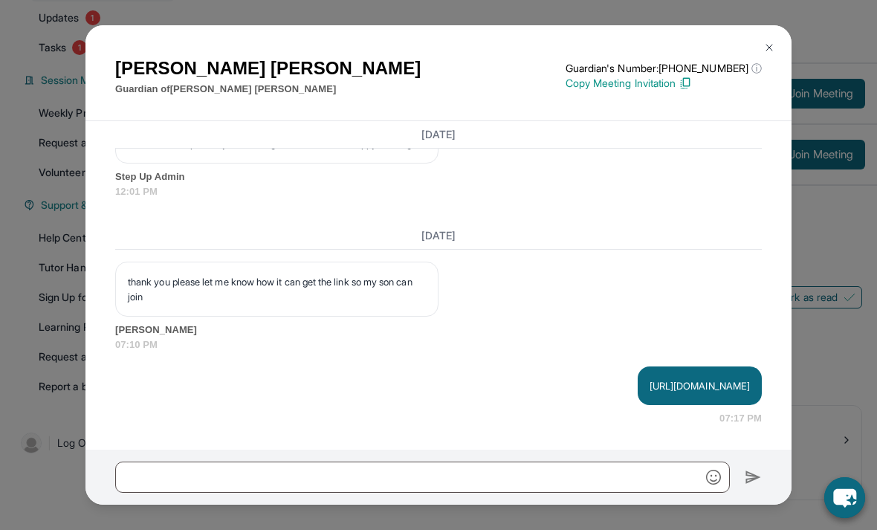
click at [772, 54] on img at bounding box center [769, 48] width 12 height 12
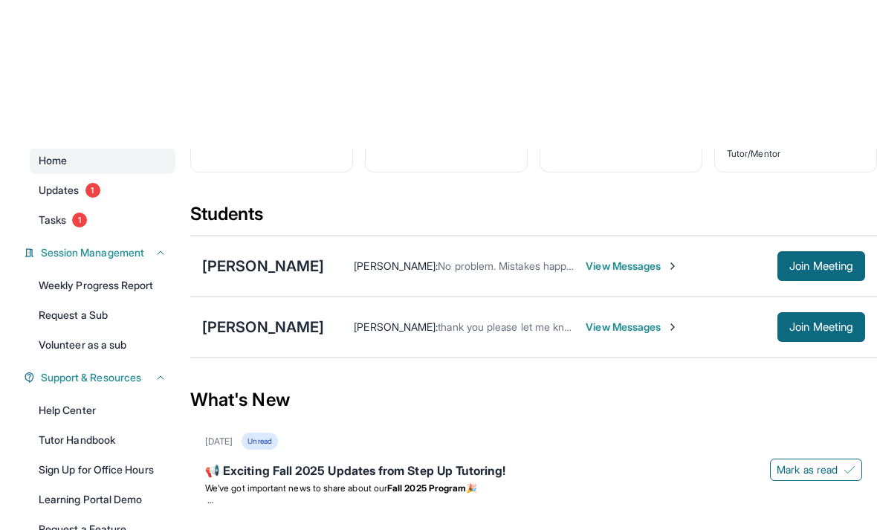
scroll to position [0, 0]
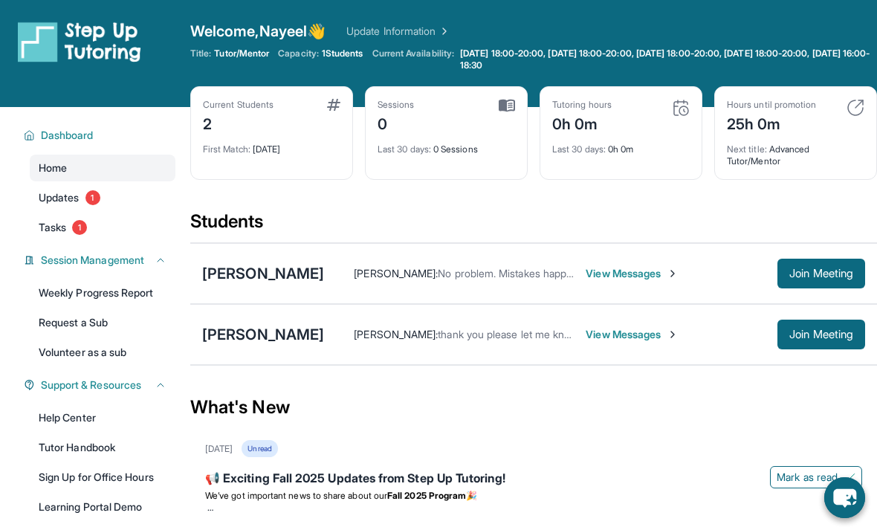
click at [611, 342] on span "View Messages" at bounding box center [632, 334] width 93 height 15
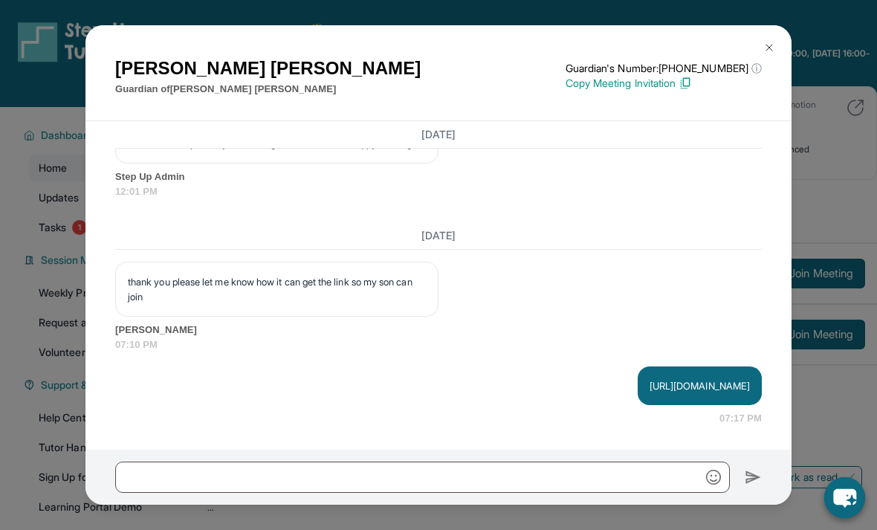
scroll to position [1804, 0]
click at [769, 49] on button at bounding box center [769, 48] width 30 height 30
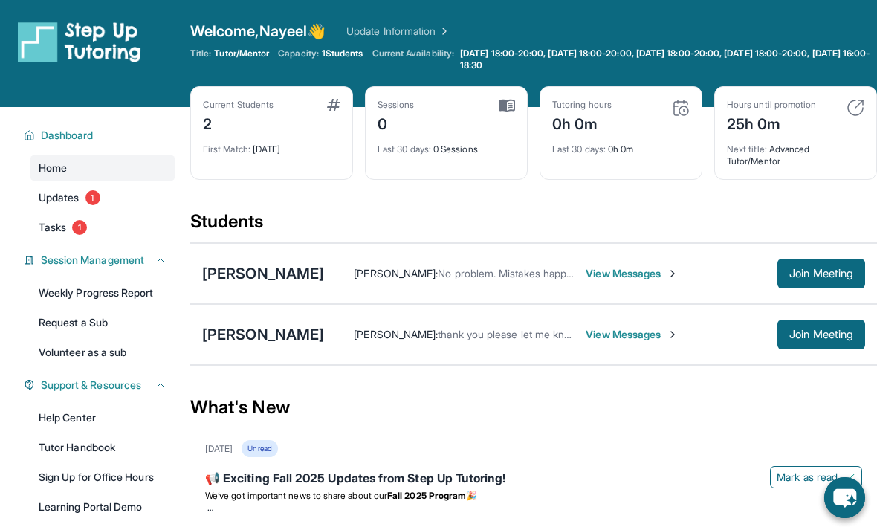
click at [143, 233] on link "Tasks 1" at bounding box center [103, 227] width 146 height 27
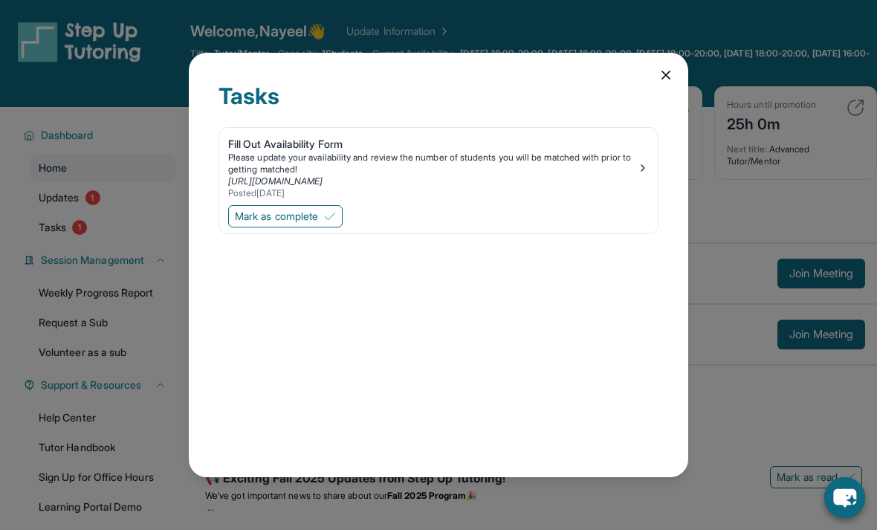
click at [132, 282] on div "Tasks Fill Out Availability Form Please update your availability and review the…" at bounding box center [438, 265] width 877 height 530
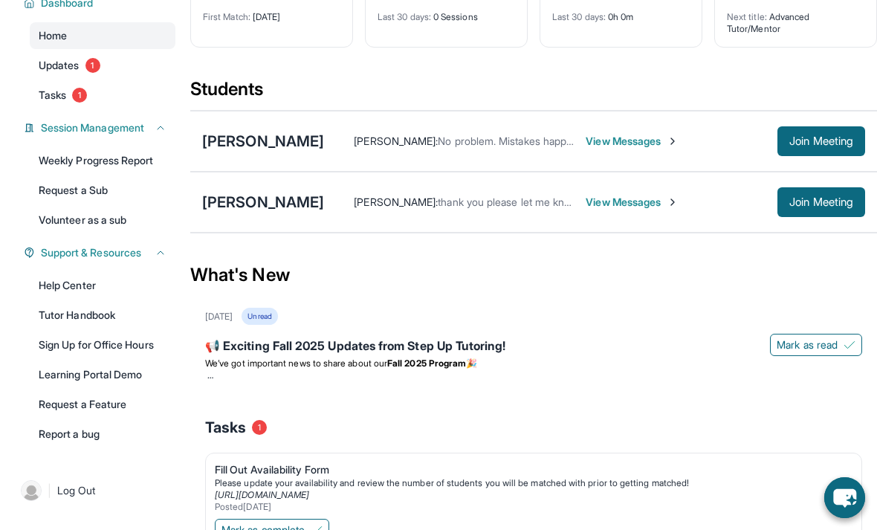
scroll to position [132, 0]
click at [145, 376] on link "Learning Portal Demo" at bounding box center [103, 375] width 146 height 27
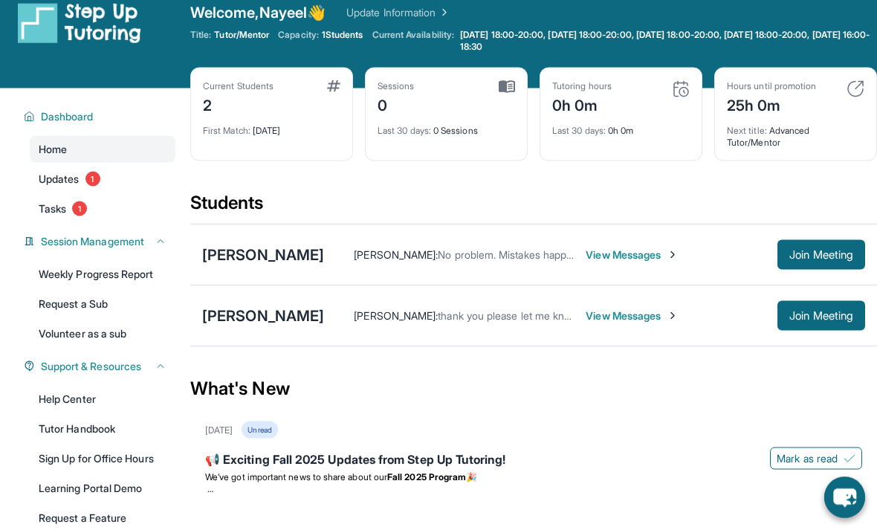
scroll to position [0, 0]
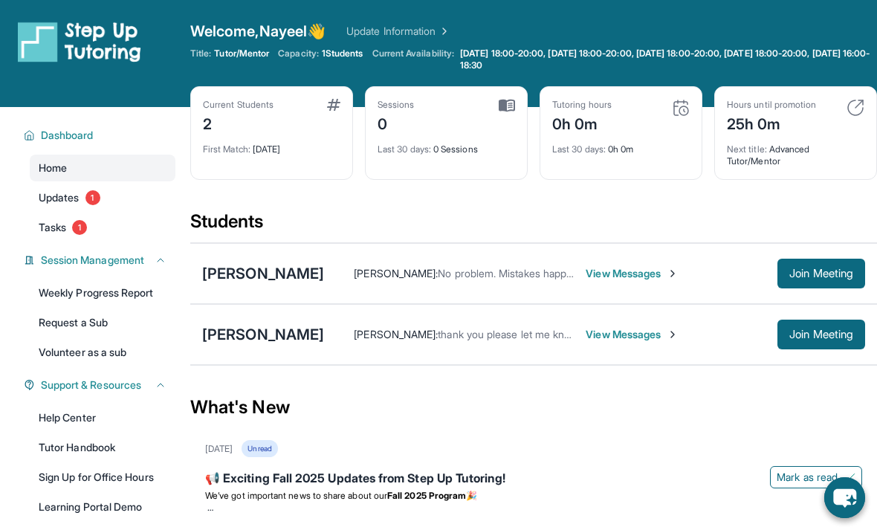
click at [600, 342] on span "View Messages" at bounding box center [632, 334] width 93 height 15
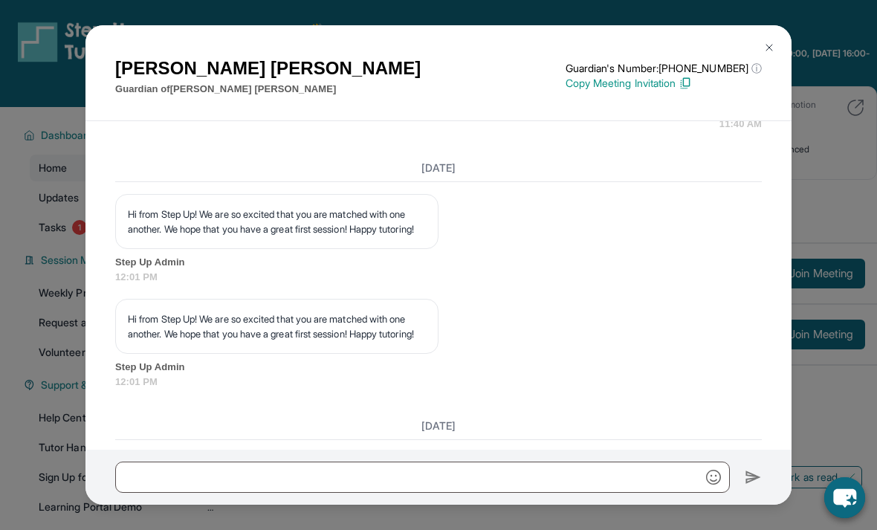
scroll to position [1804, 0]
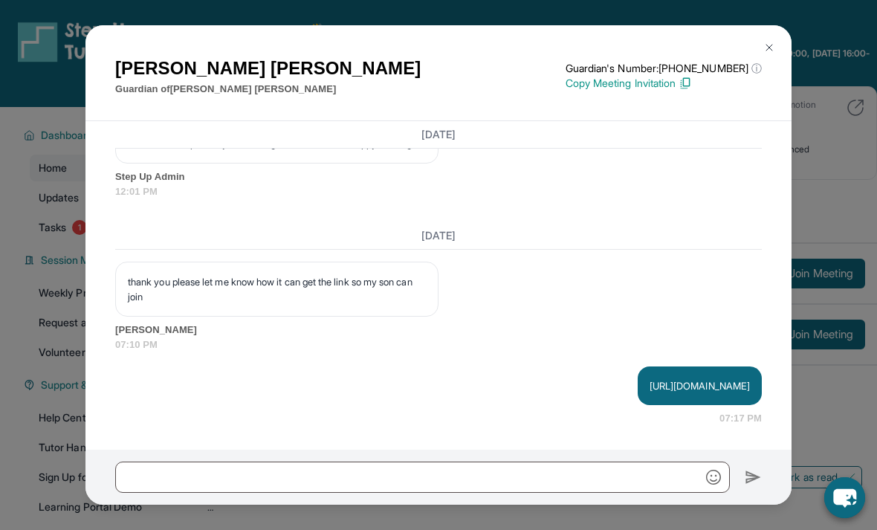
click at [650, 393] on p "[URL][DOMAIN_NAME]" at bounding box center [700, 385] width 100 height 15
click at [780, 25] on div "Zaruhi Grigoryan Guardian of Vardan Davtyan Guardian's Number: +16892103880 ⓘ T…" at bounding box center [438, 73] width 706 height 96
click at [768, 42] on img at bounding box center [769, 48] width 12 height 12
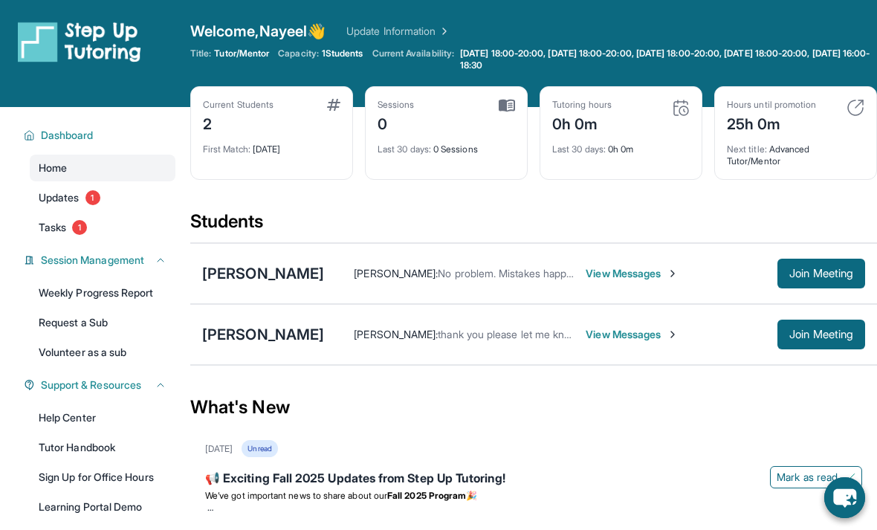
click at [806, 349] on button "Join Meeting" at bounding box center [821, 335] width 88 height 30
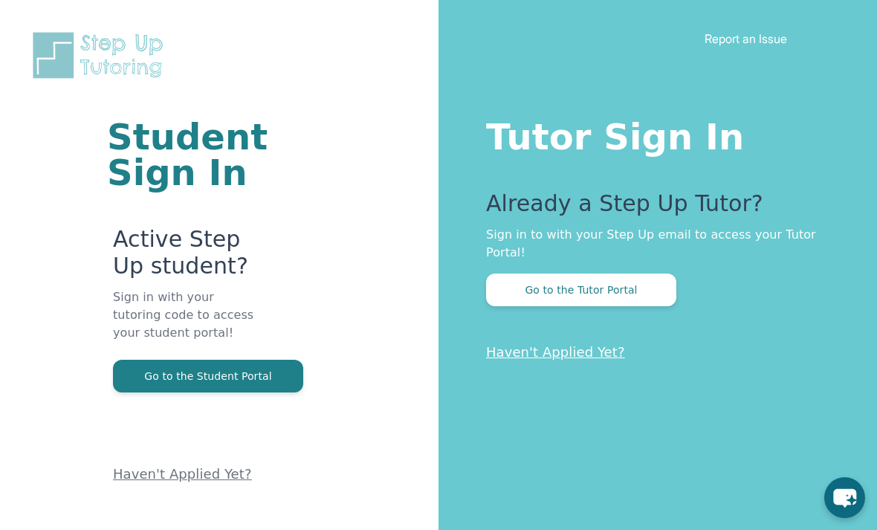
click at [638, 291] on button "Go to the Tutor Portal" at bounding box center [581, 290] width 190 height 33
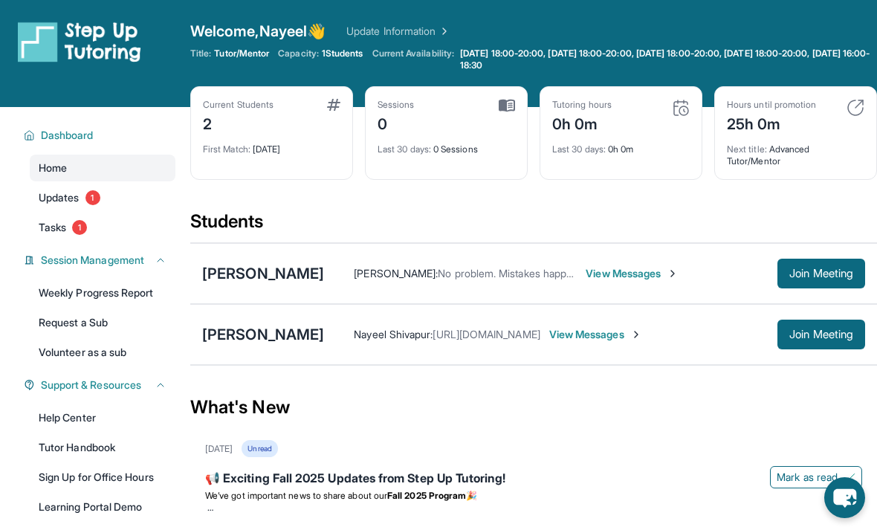
click at [612, 342] on span "View Messages" at bounding box center [595, 334] width 93 height 15
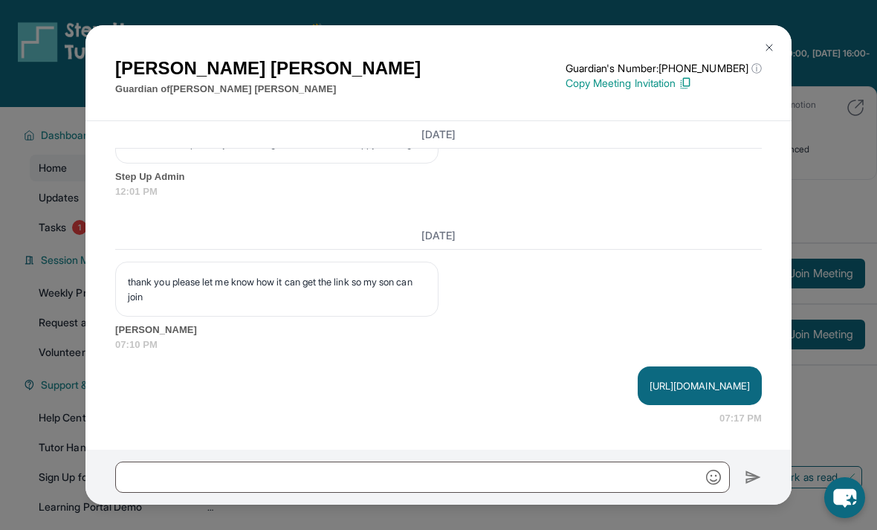
scroll to position [1804, 0]
click at [650, 393] on p "[URL][DOMAIN_NAME]" at bounding box center [700, 385] width 100 height 15
click at [774, 42] on img at bounding box center [769, 48] width 12 height 12
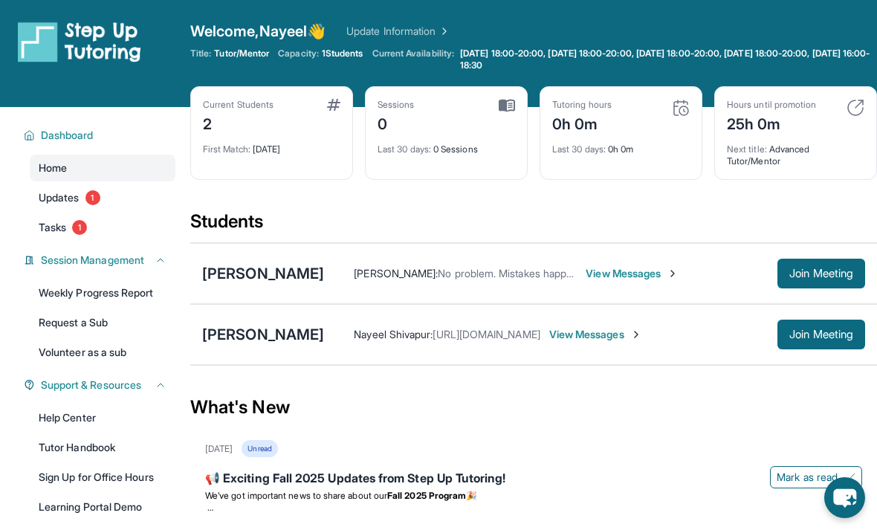
click at [631, 342] on span "View Messages" at bounding box center [595, 334] width 93 height 15
